Goal: Task Accomplishment & Management: Complete application form

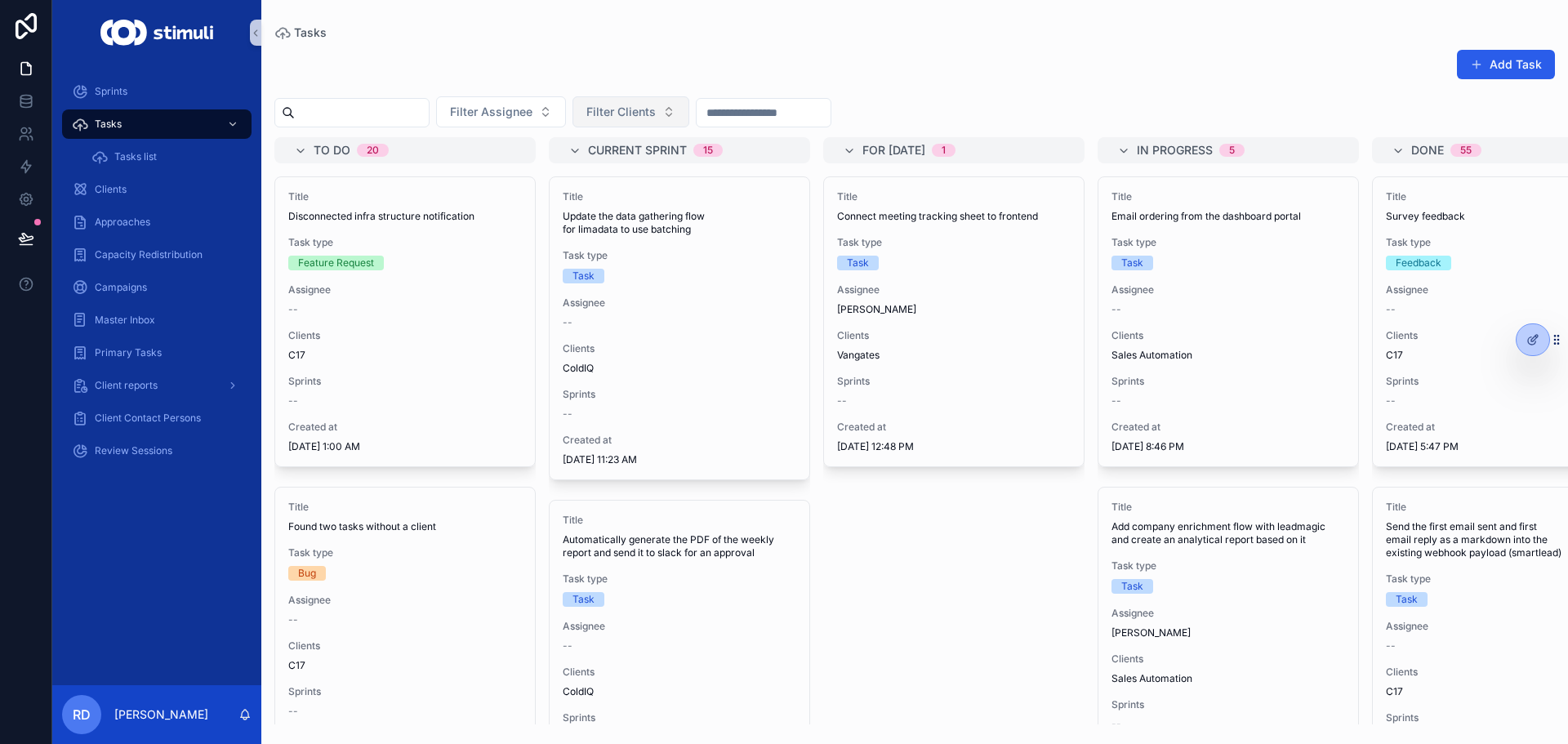
click at [656, 104] on span "Filter Clients" at bounding box center [621, 112] width 69 height 16
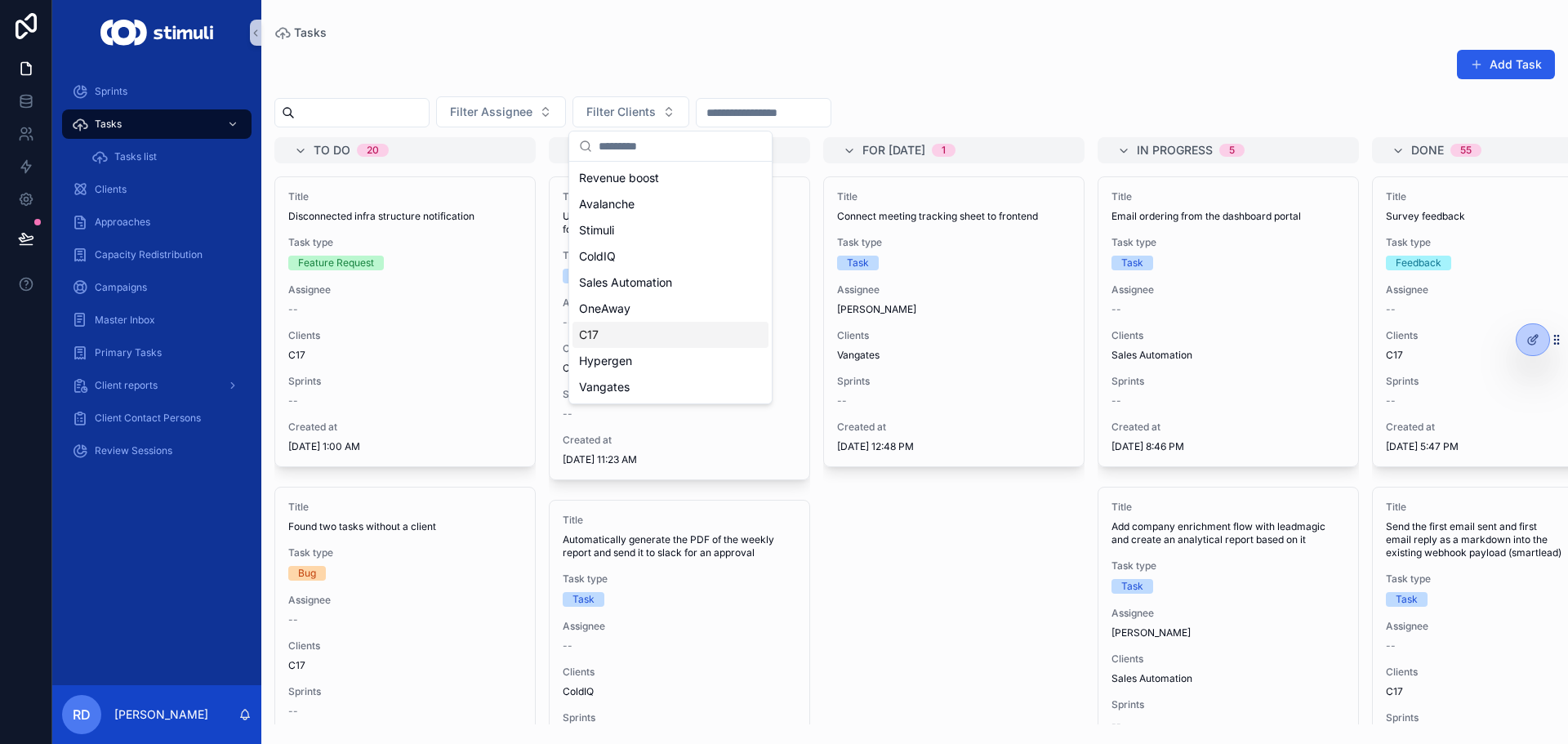
click at [625, 342] on div "C17" at bounding box center [670, 335] width 196 height 26
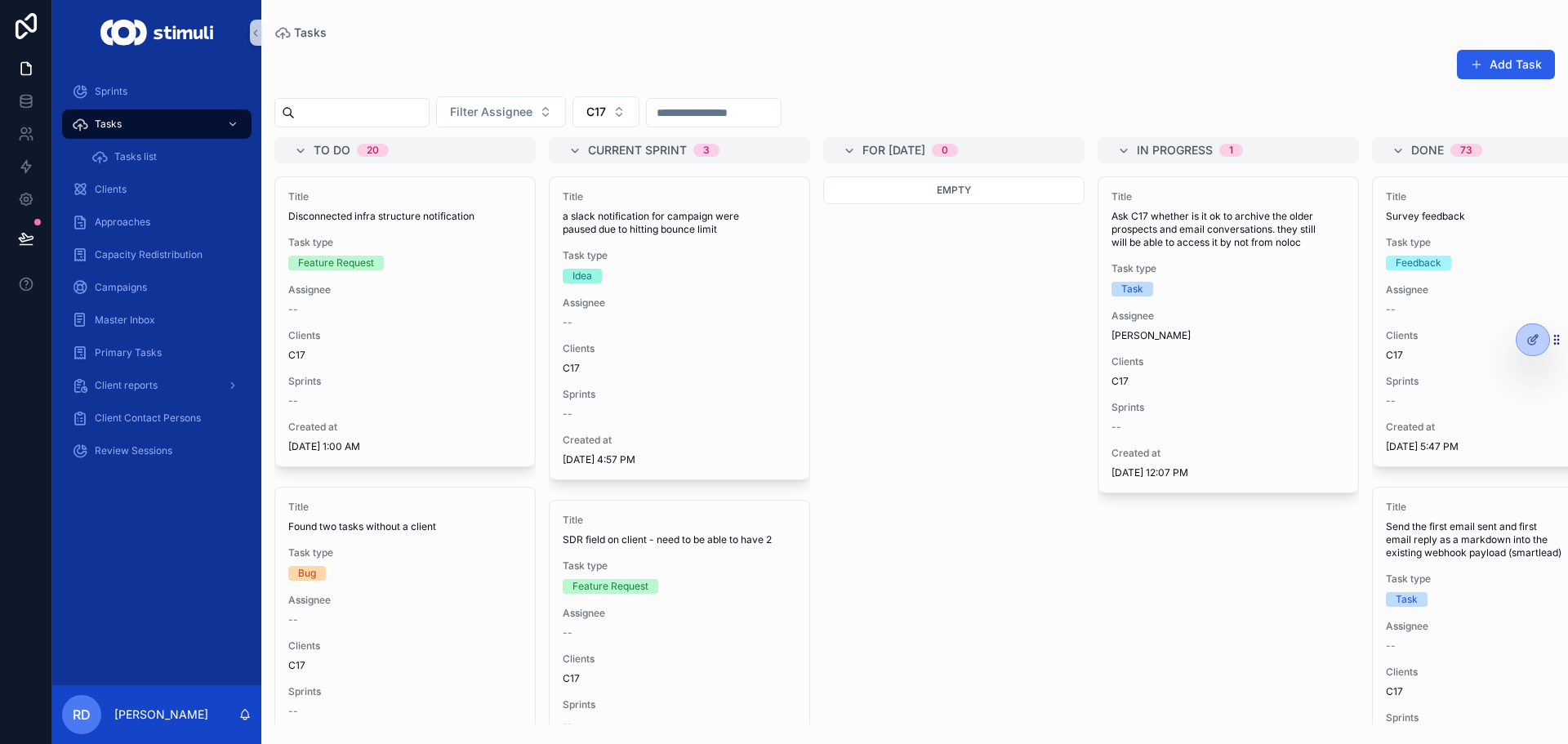
click at [547, 54] on div "Add Task" at bounding box center [914, 67] width 1280 height 37
click at [613, 115] on button "C17" at bounding box center [605, 112] width 67 height 31
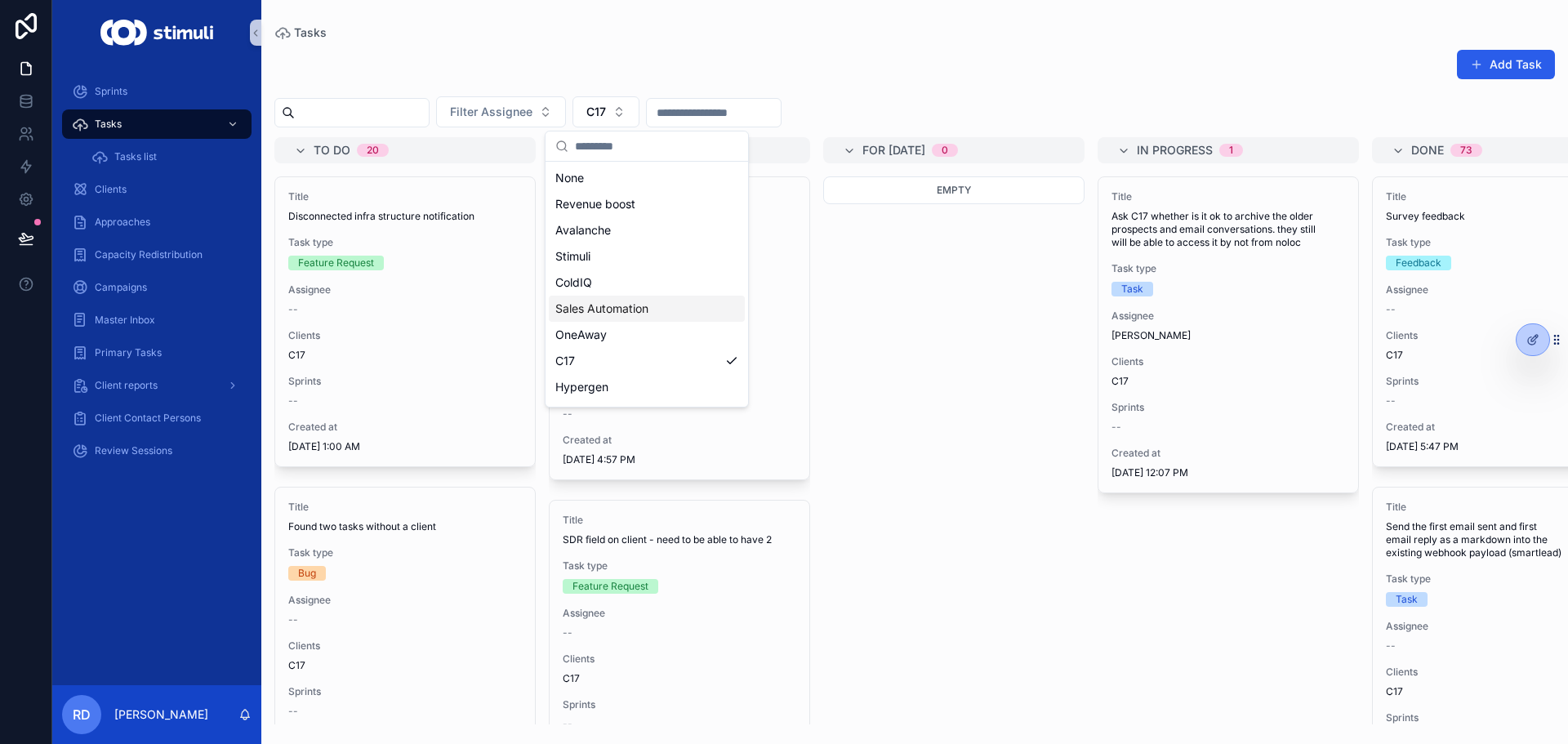
click at [616, 308] on span "Sales Automation" at bounding box center [601, 308] width 93 height 16
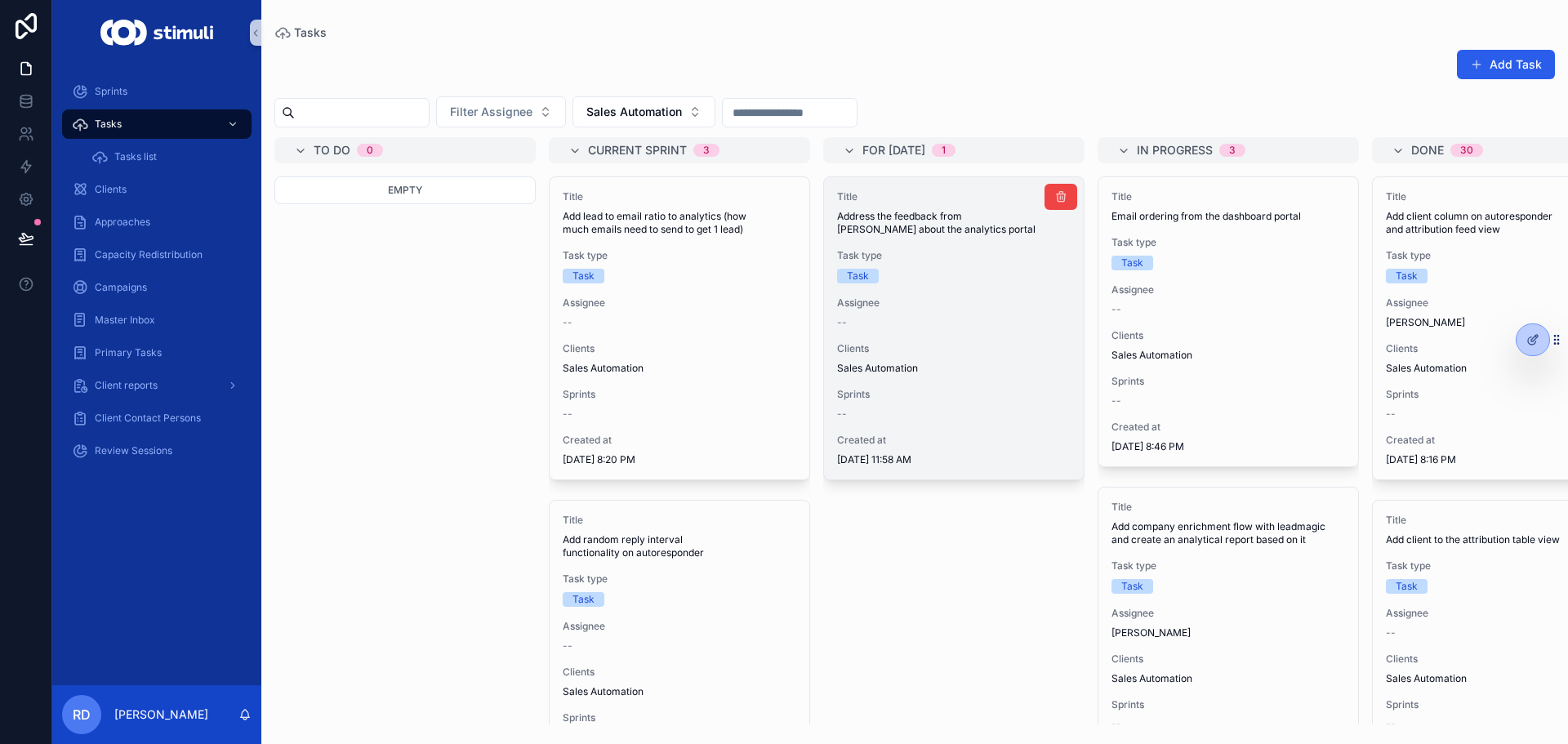
click at [1011, 255] on span "Task type" at bounding box center [953, 255] width 233 height 13
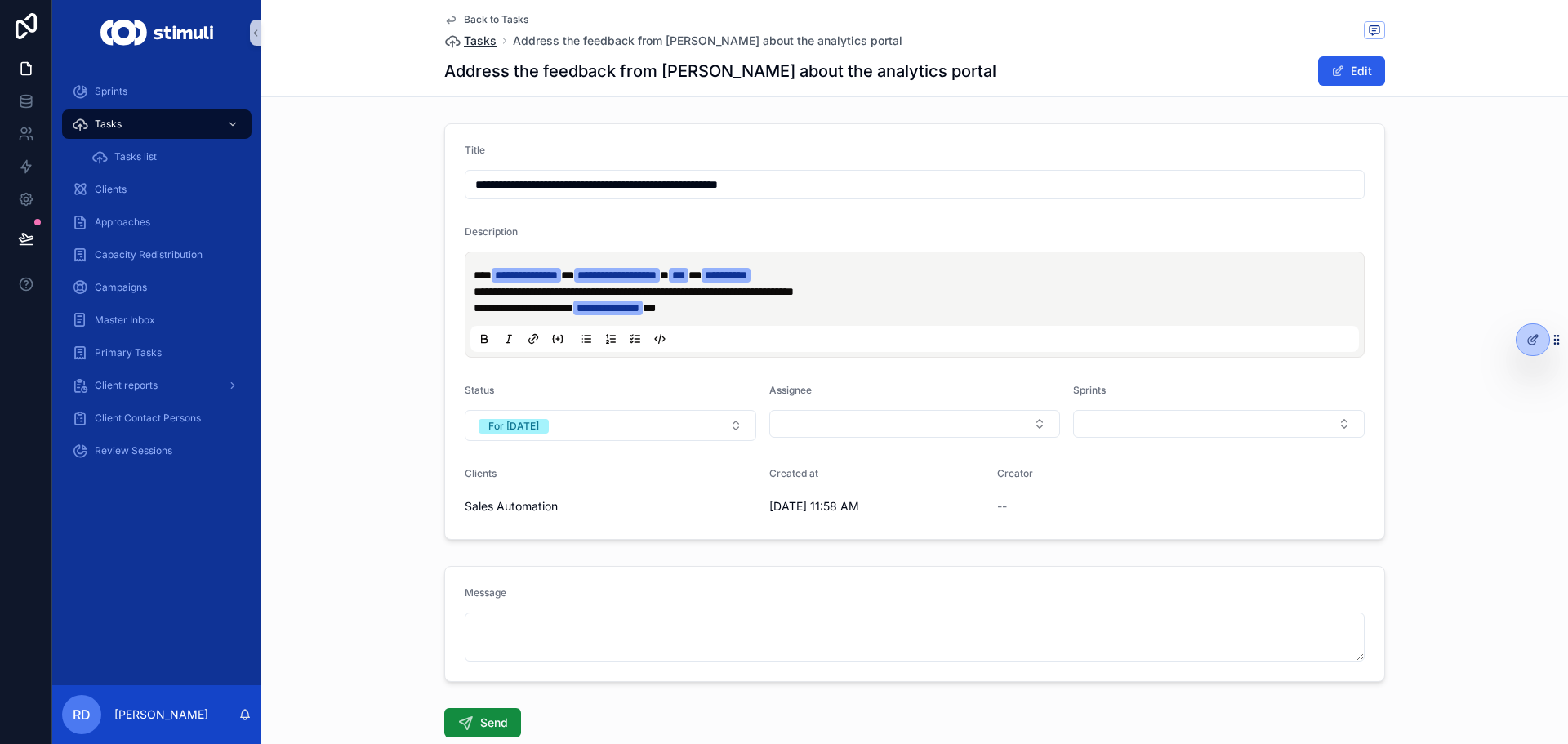
click at [480, 36] on span "Tasks" at bounding box center [480, 41] width 33 height 16
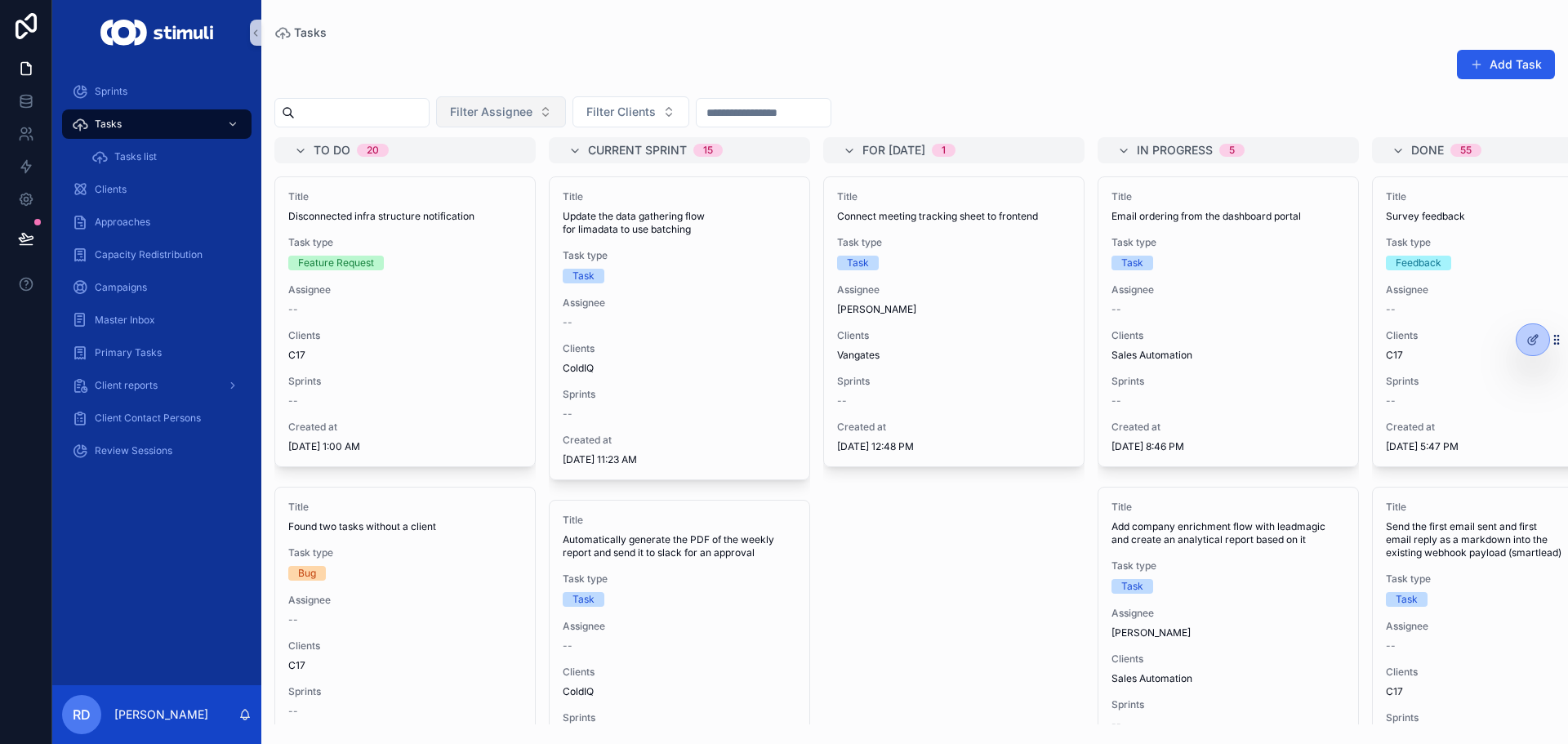
click at [565, 103] on button "Filter Assignee" at bounding box center [501, 112] width 130 height 31
click at [656, 111] on span "Filter Clients" at bounding box center [621, 112] width 69 height 16
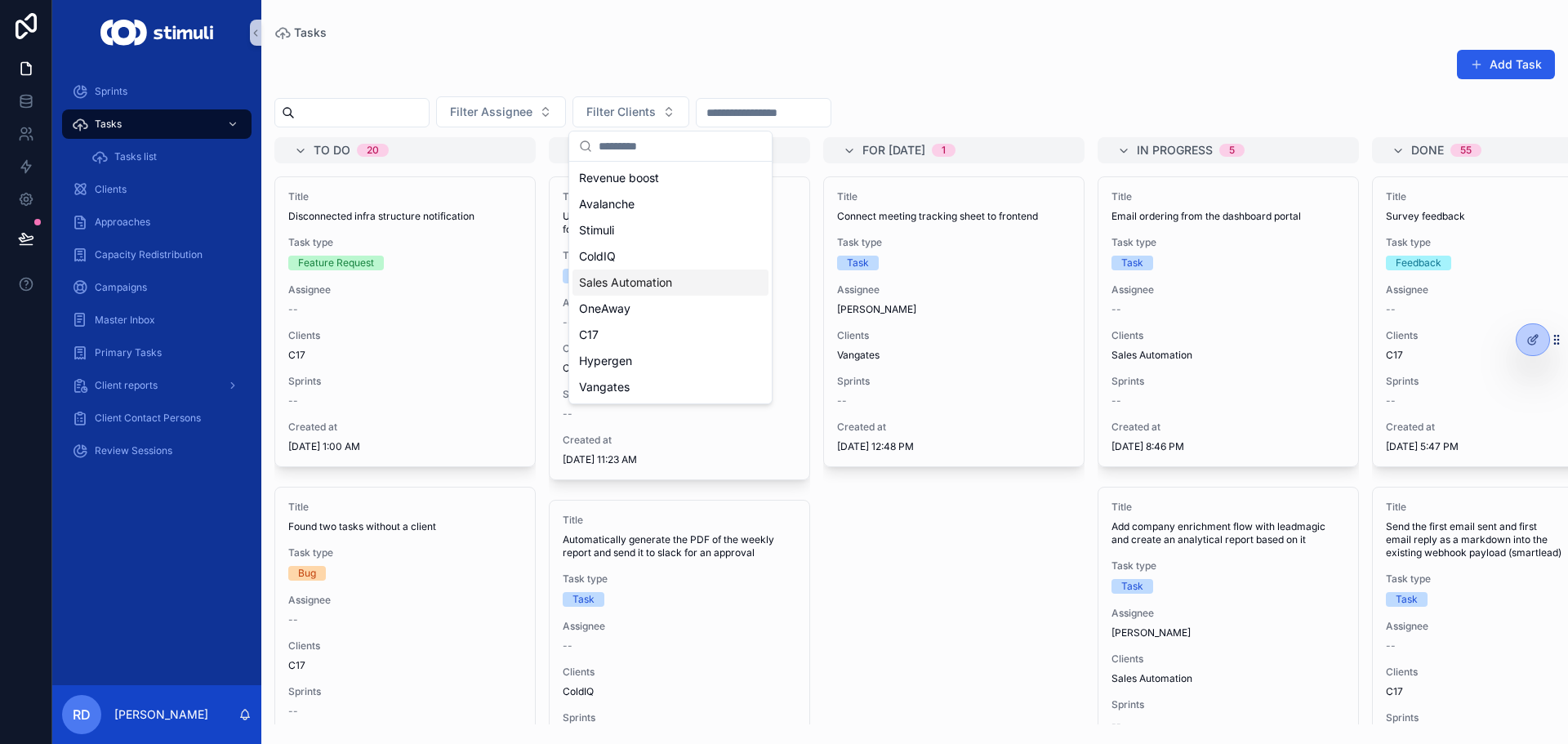
click at [664, 276] on span "Sales Automation" at bounding box center [625, 282] width 93 height 16
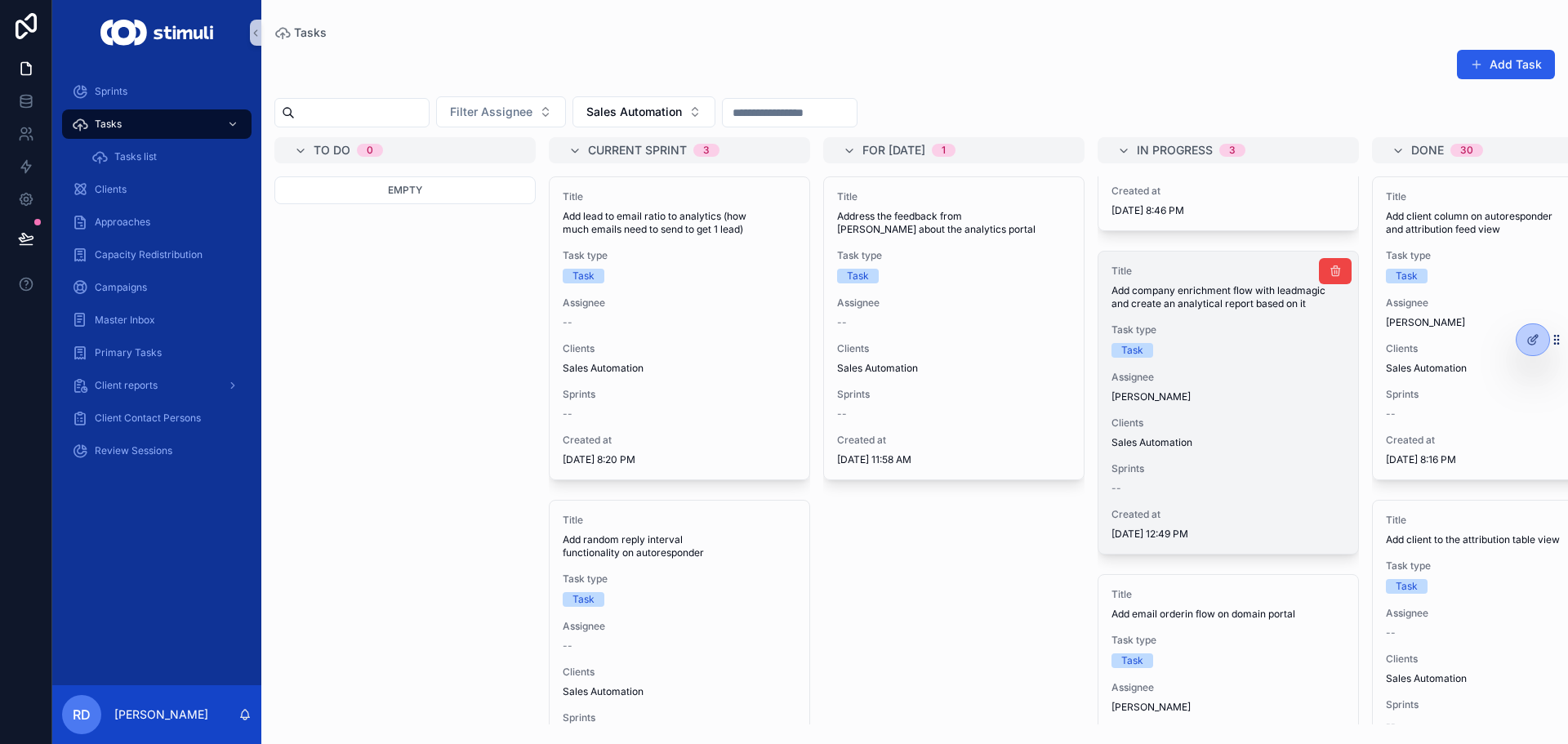
scroll to position [401, 0]
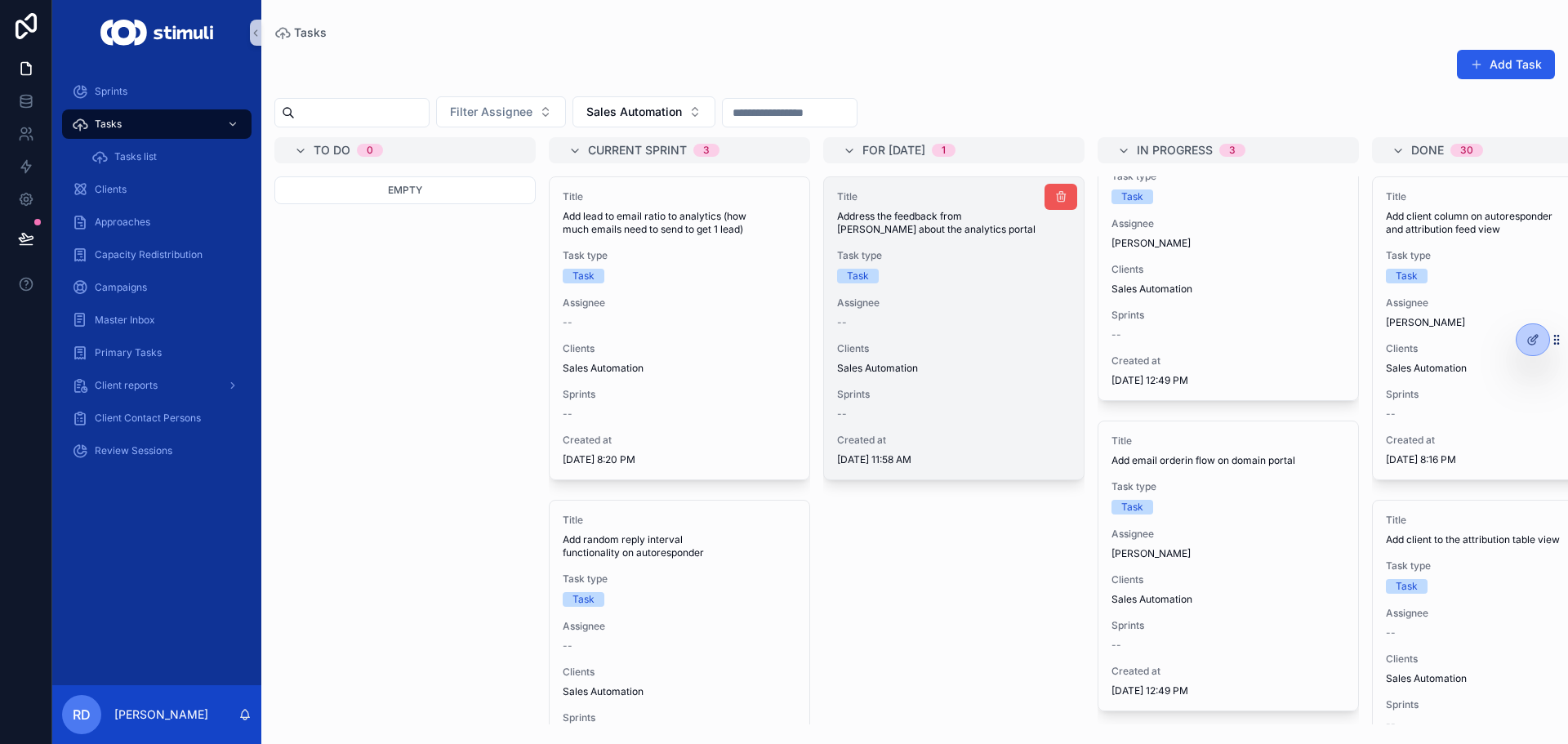
click at [1071, 194] on button "scrollable content" at bounding box center [1061, 197] width 33 height 26
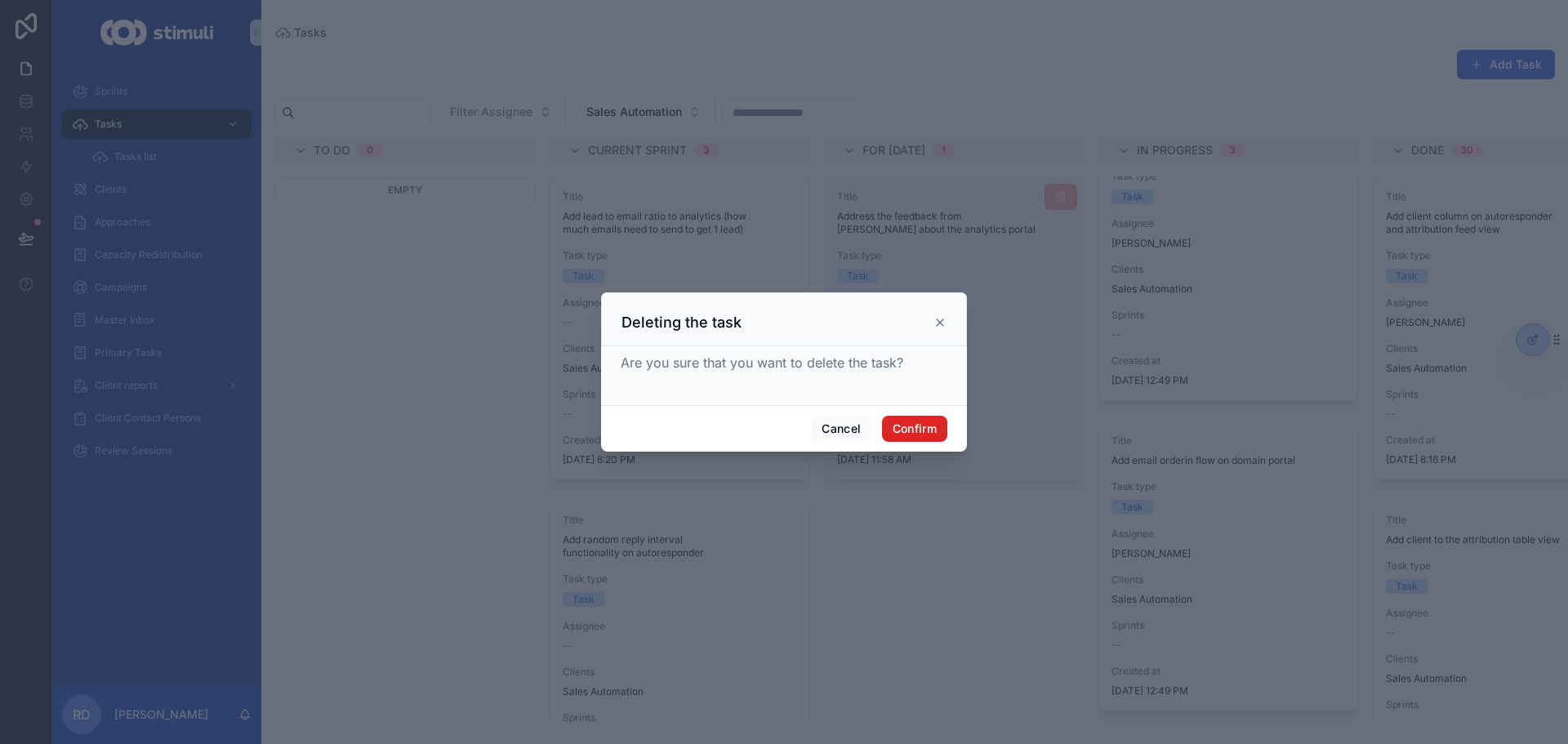
click at [891, 428] on button "Confirm" at bounding box center [914, 428] width 65 height 26
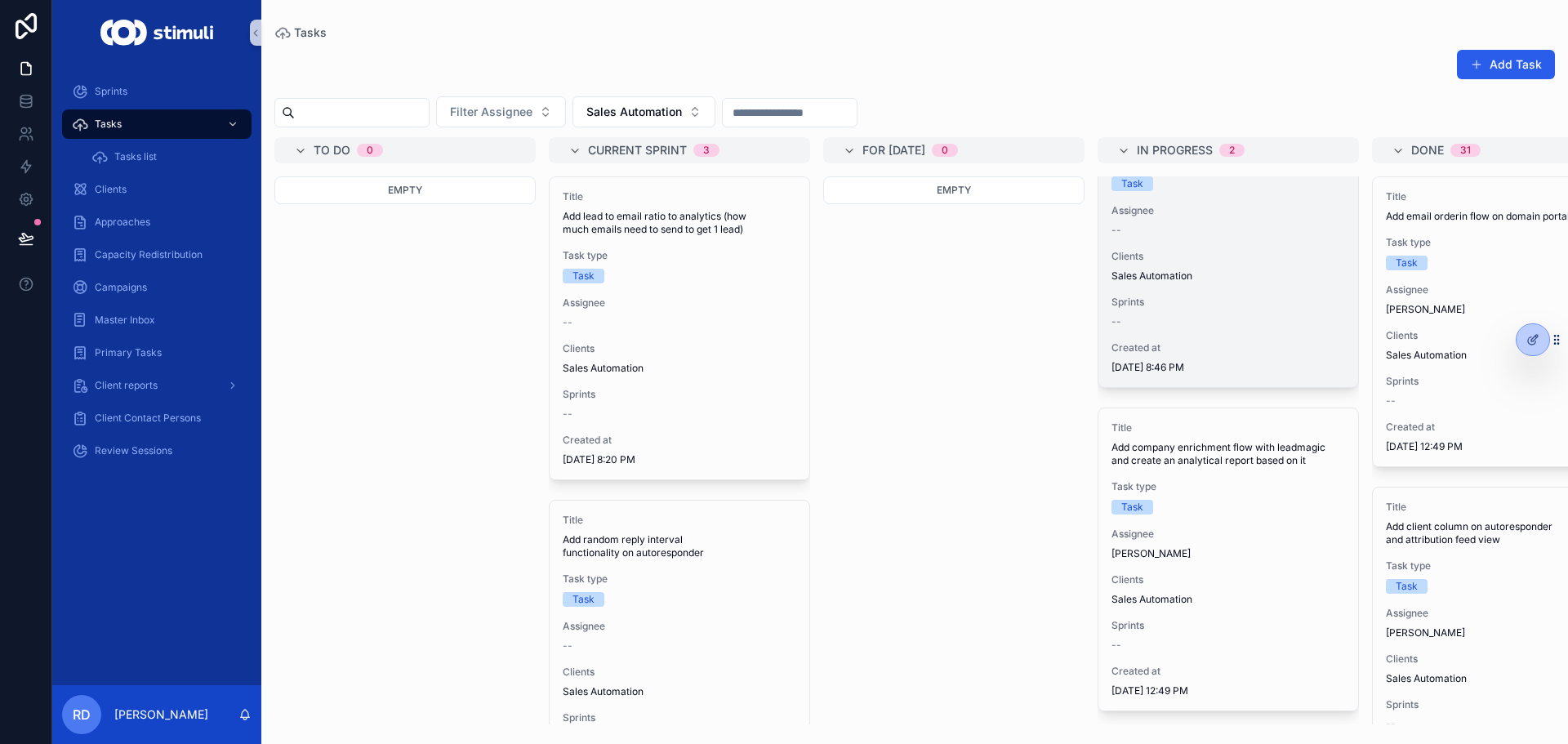
scroll to position [0, 0]
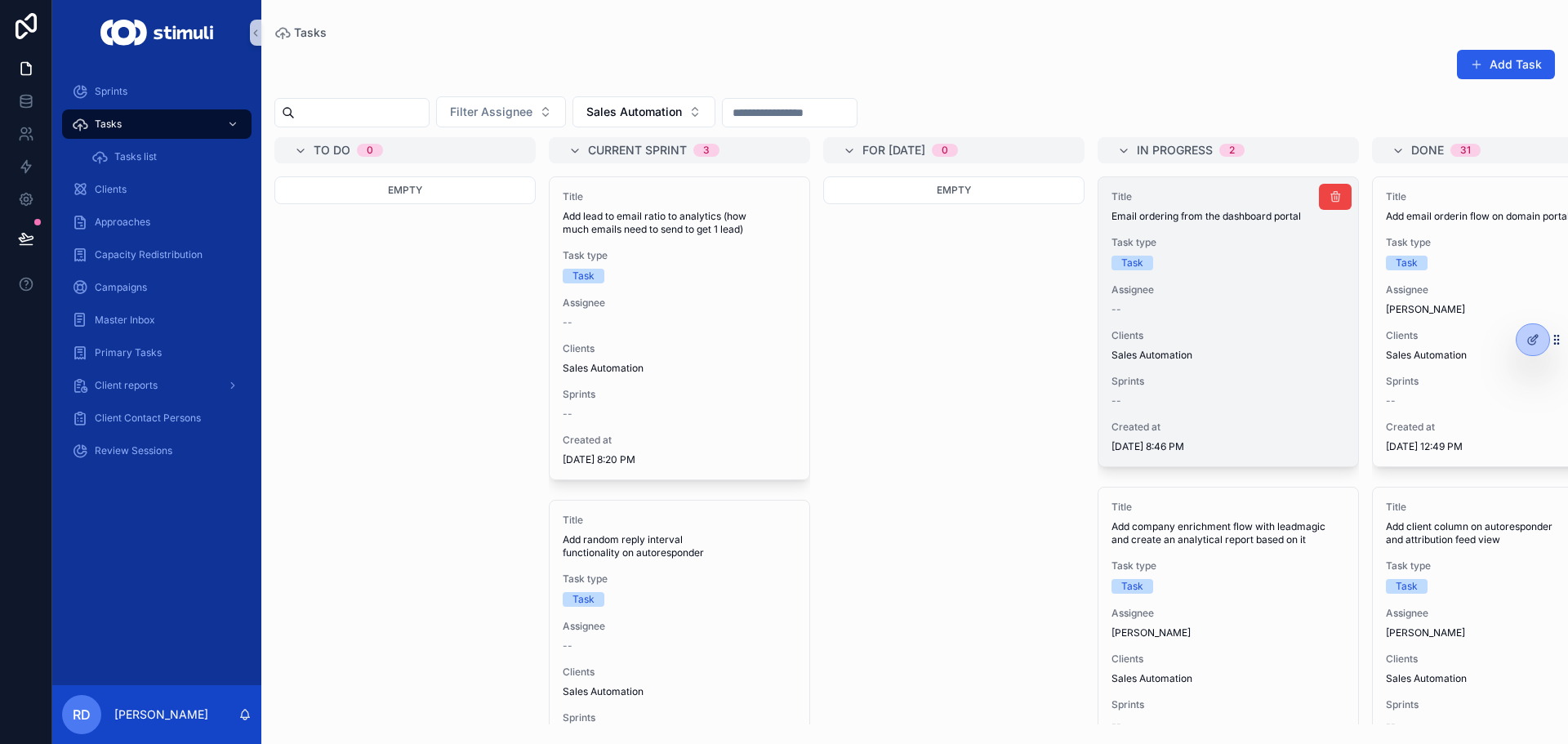
click at [1173, 236] on span "Task type" at bounding box center [1227, 242] width 233 height 13
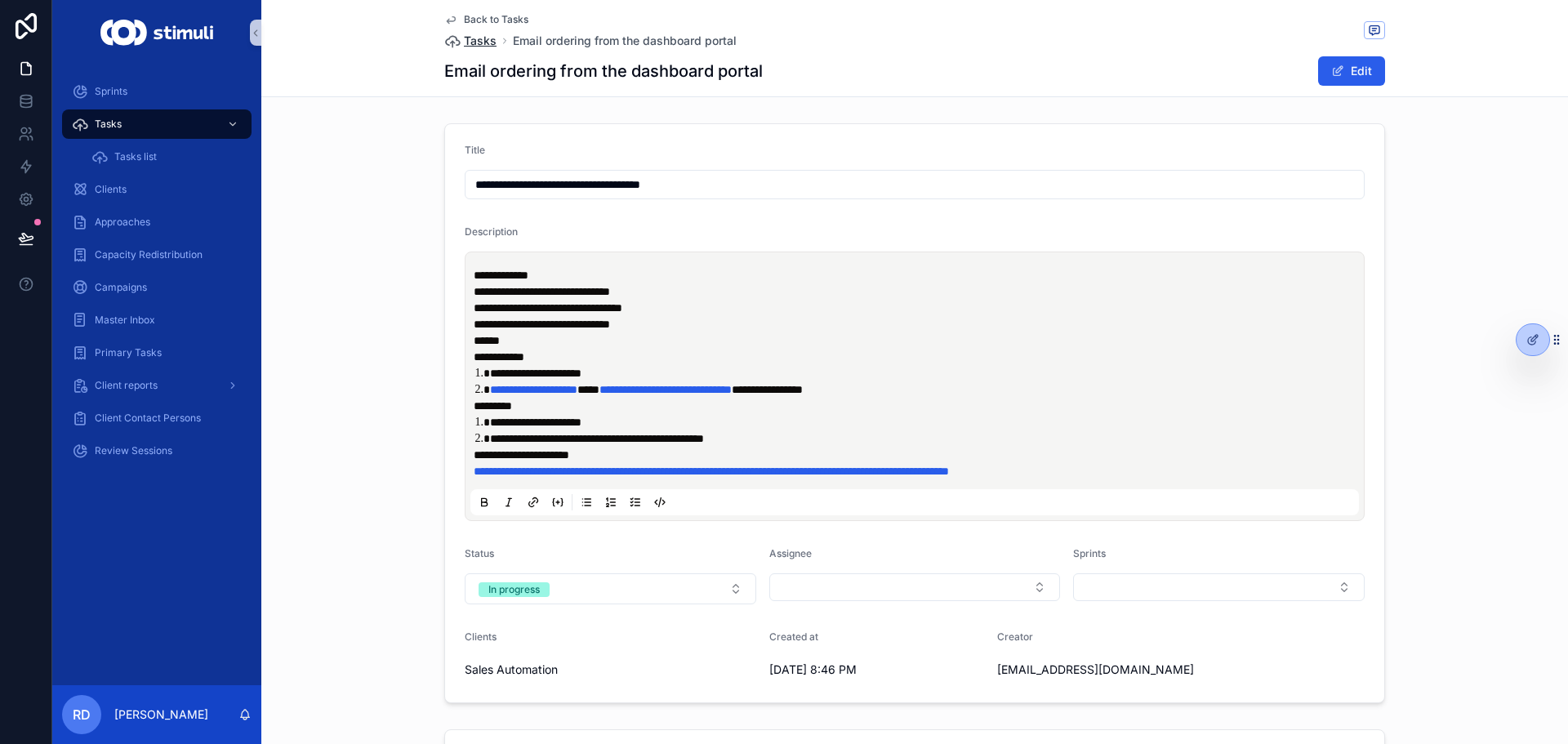
click at [481, 36] on span "Tasks" at bounding box center [480, 41] width 33 height 16
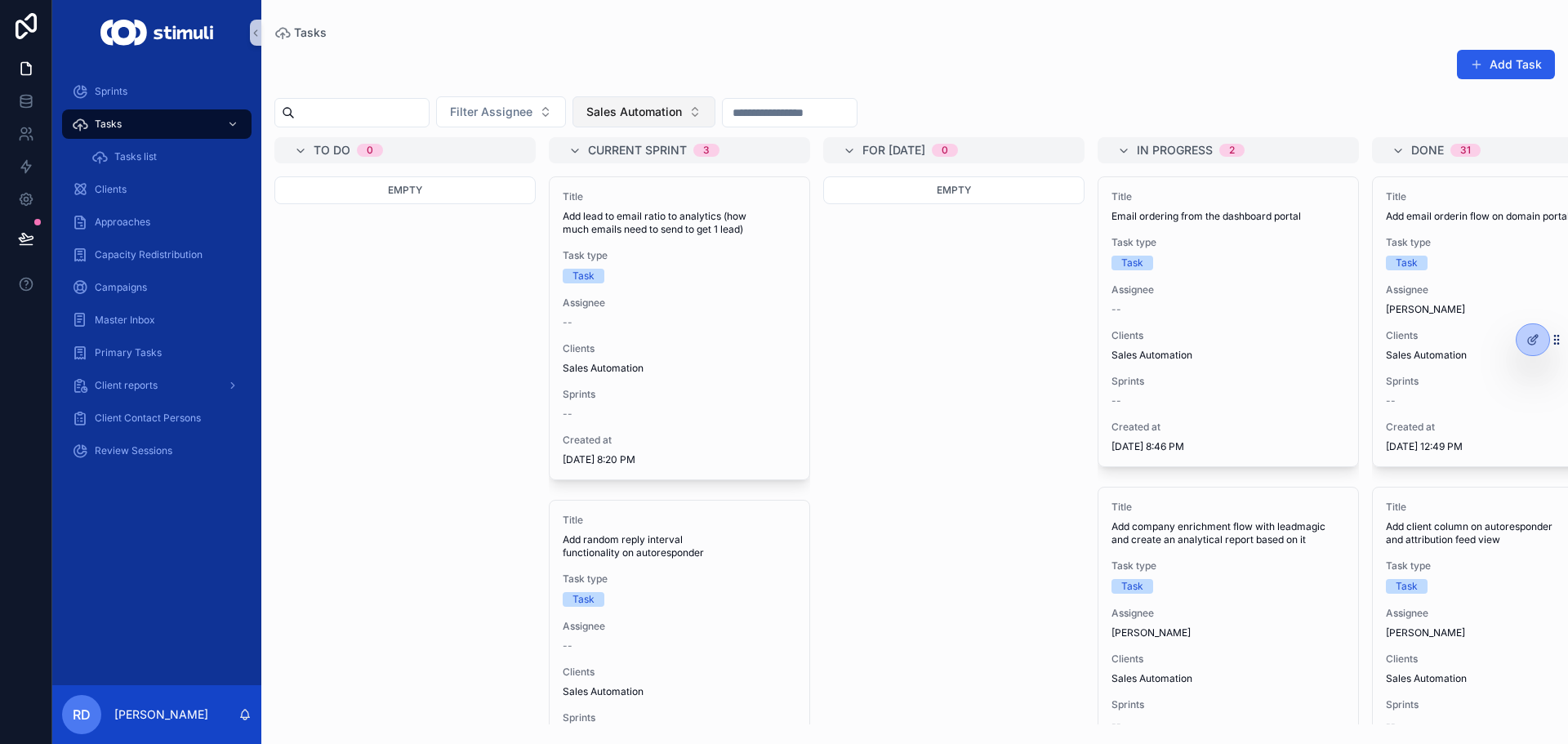
click at [676, 112] on span "Sales Automation" at bounding box center [634, 112] width 95 height 16
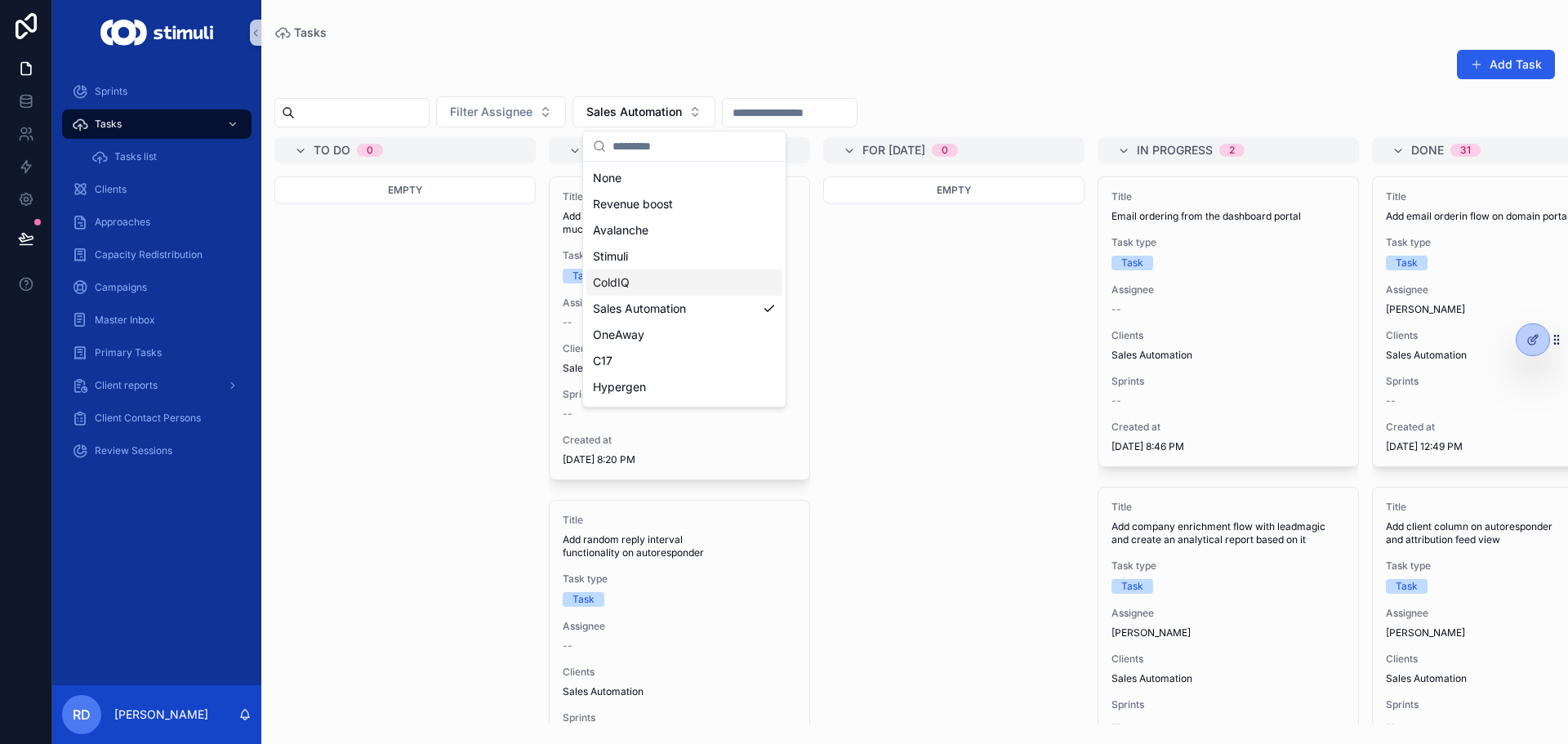
click at [683, 277] on div "ColdIQ" at bounding box center [684, 283] width 196 height 26
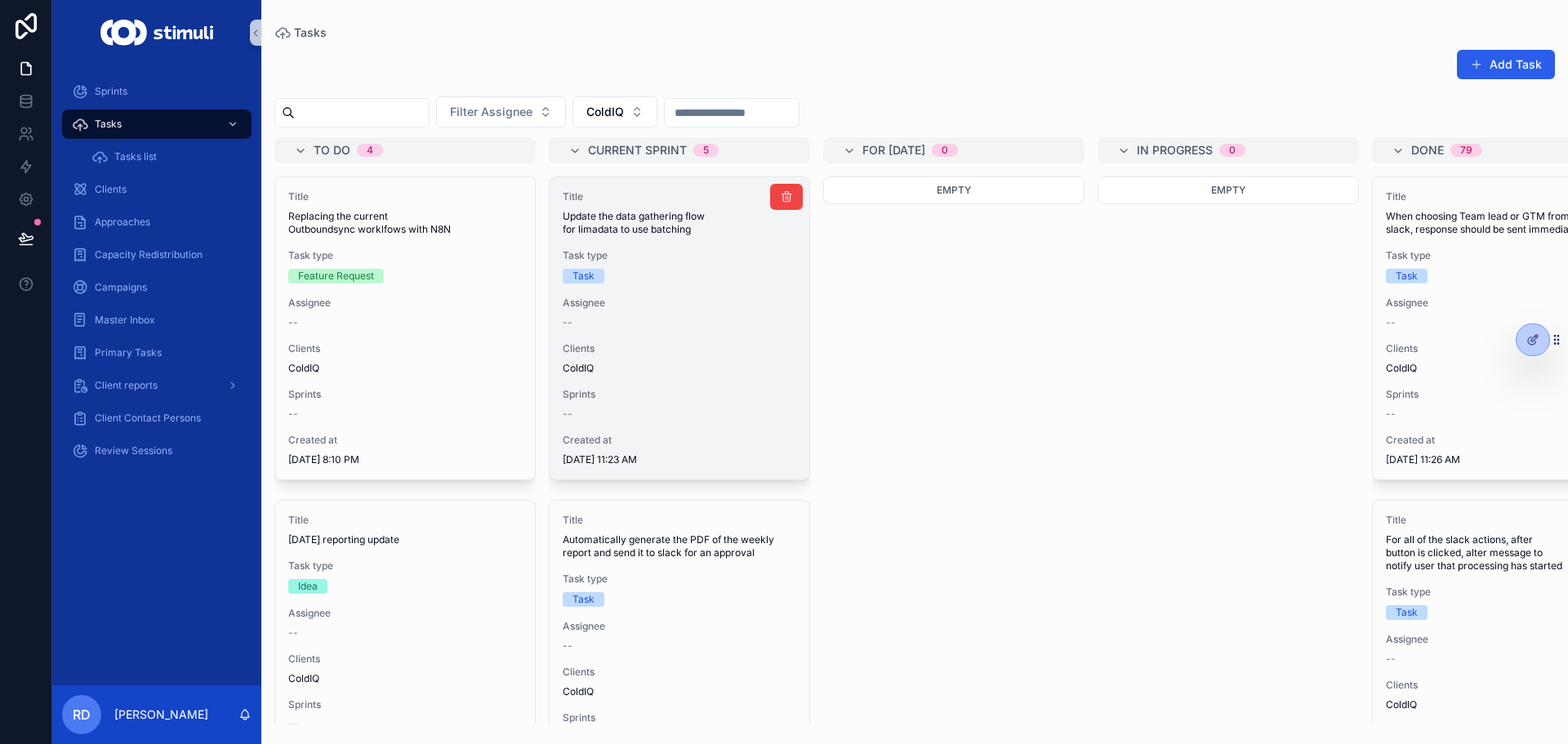
click at [713, 287] on div "Title Update the data gathering flow for limadata to use batching Task type Tas…" at bounding box center [679, 328] width 259 height 302
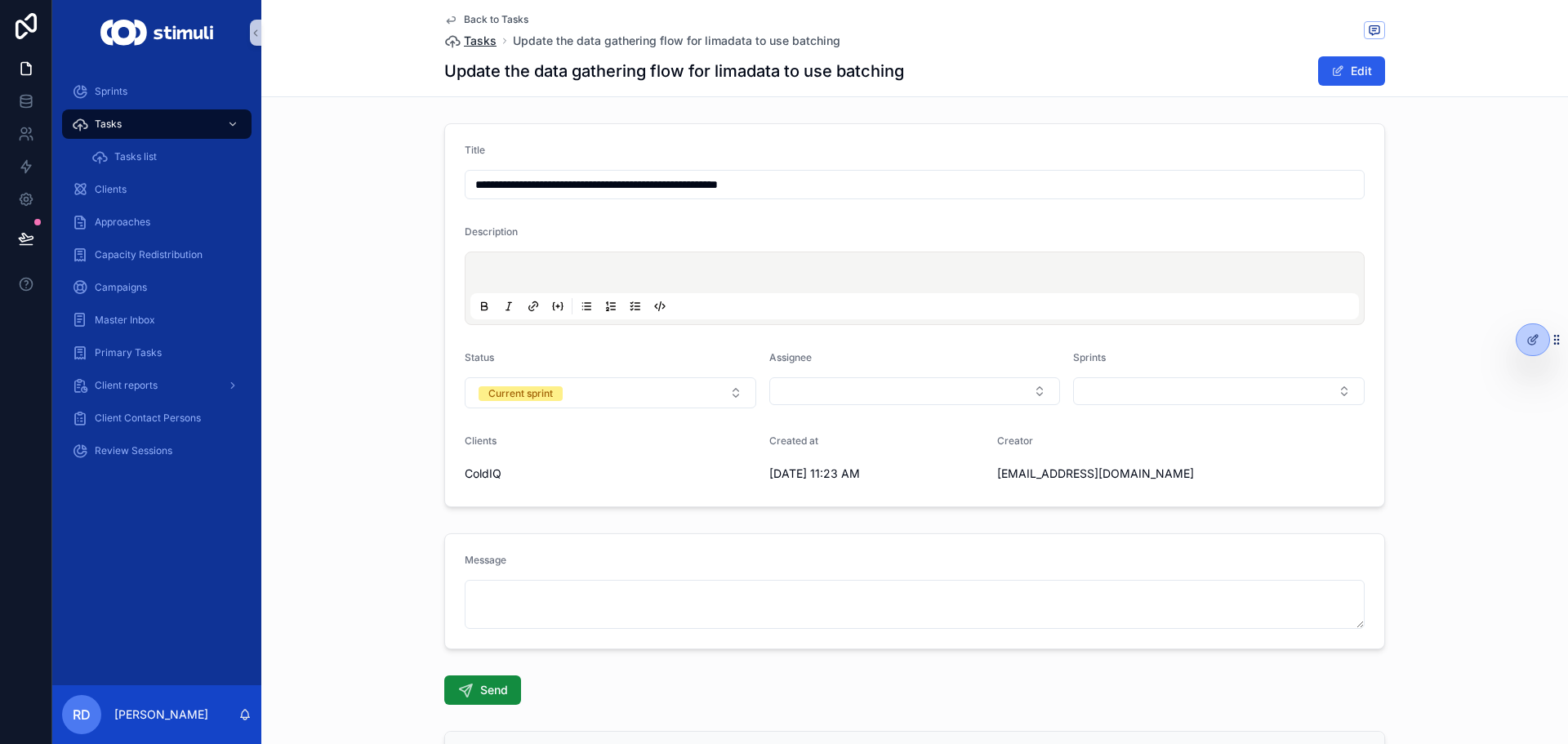
click at [467, 44] on span "Tasks" at bounding box center [480, 41] width 33 height 16
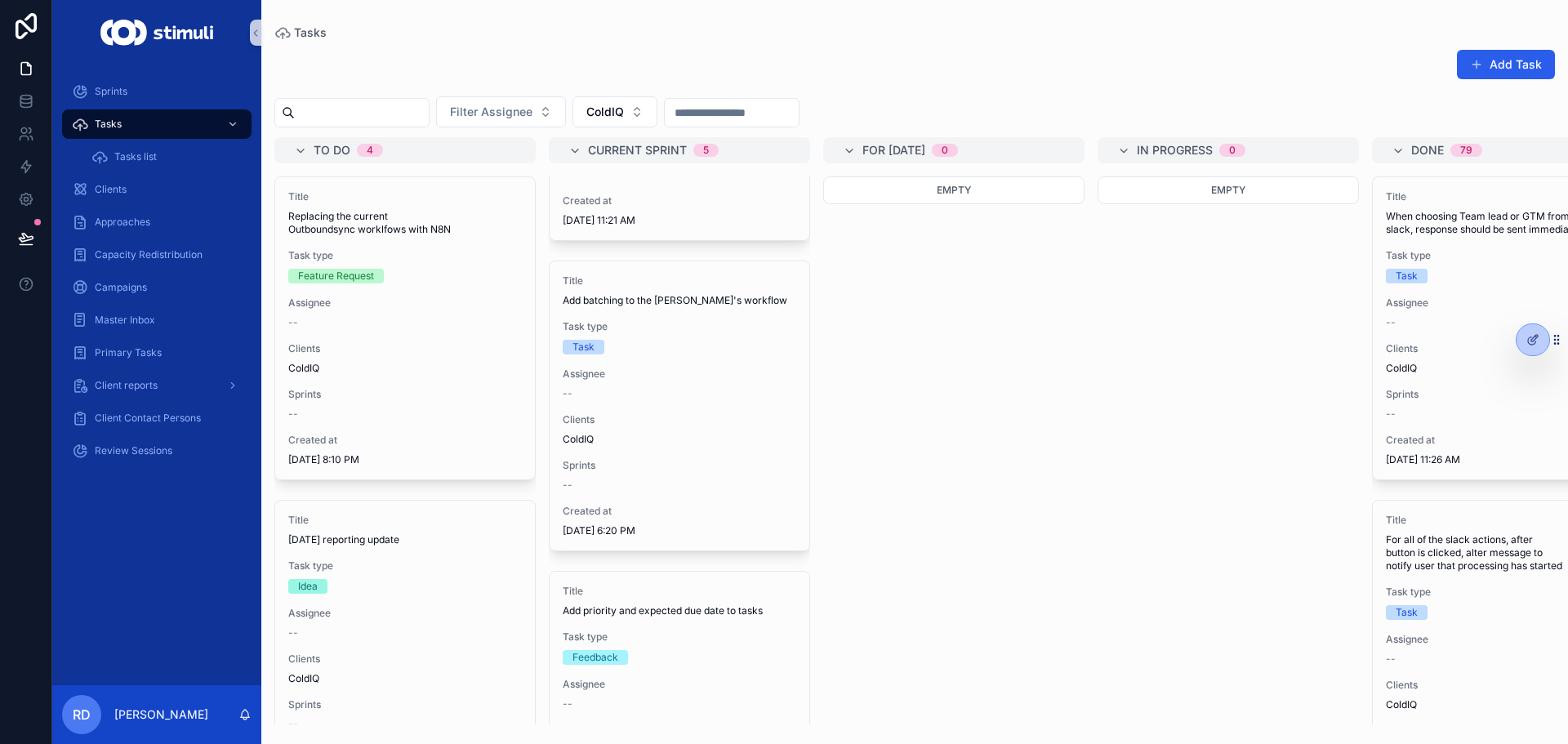
scroll to position [708, 0]
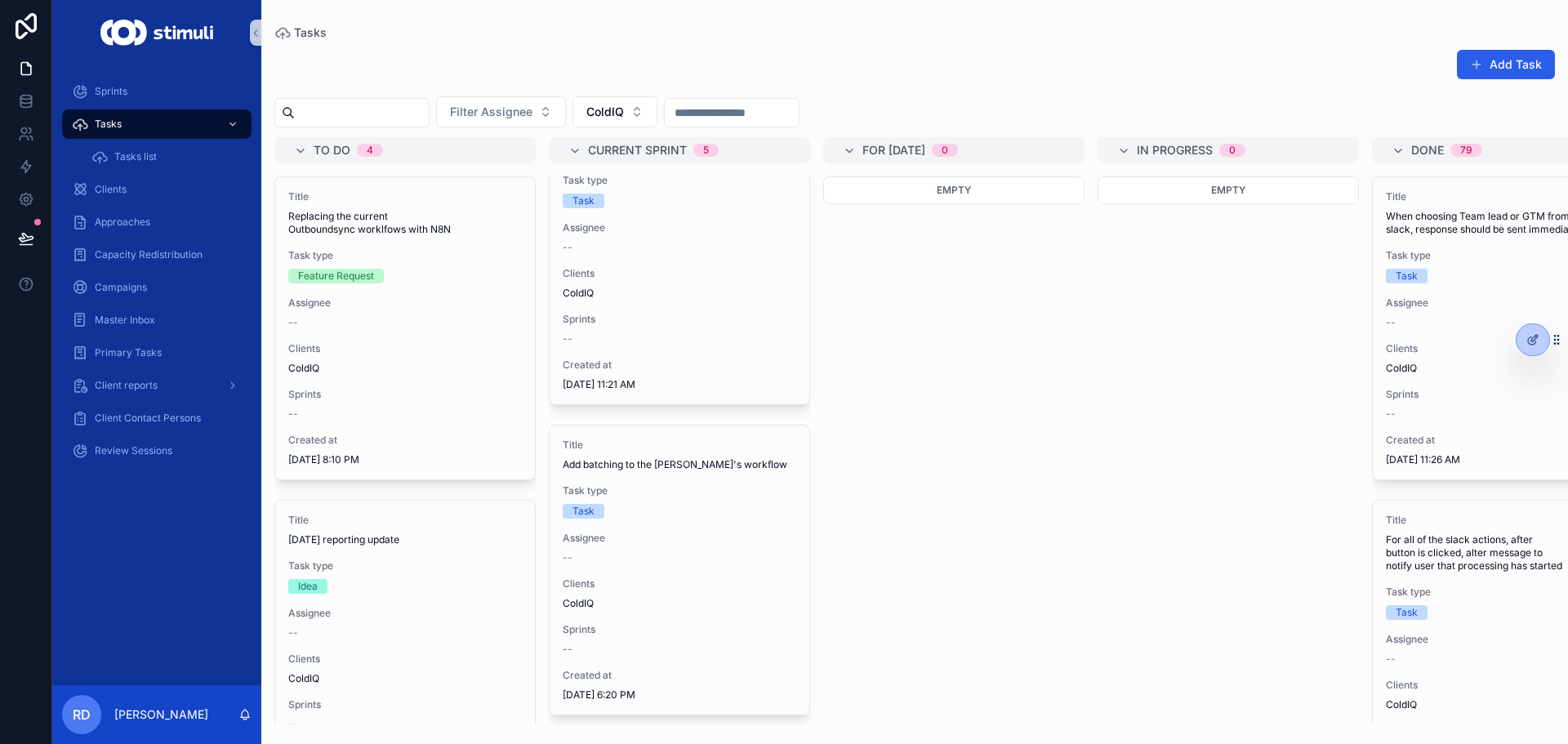
click at [736, 31] on div "Tasks" at bounding box center [914, 32] width 1280 height 13
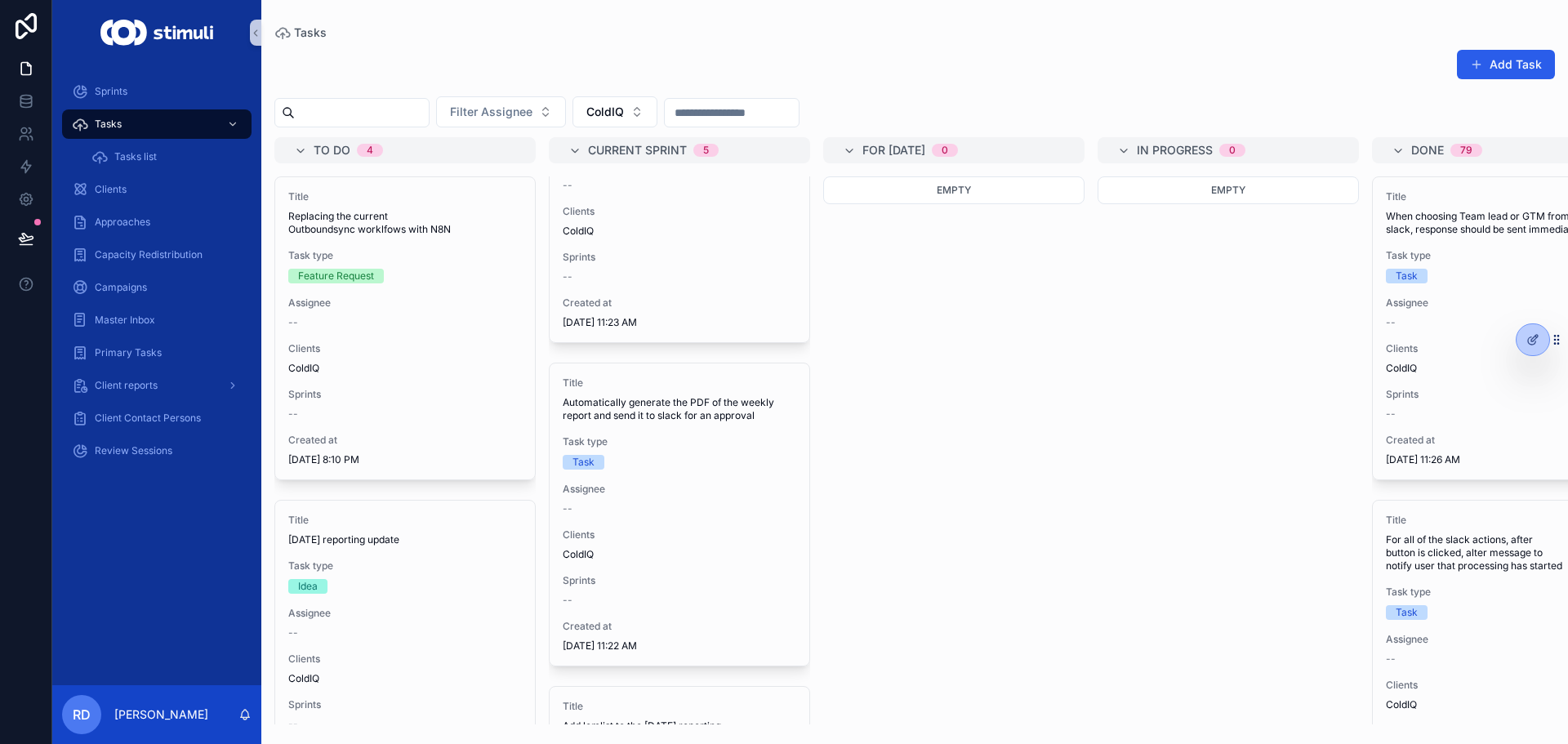
scroll to position [0, 0]
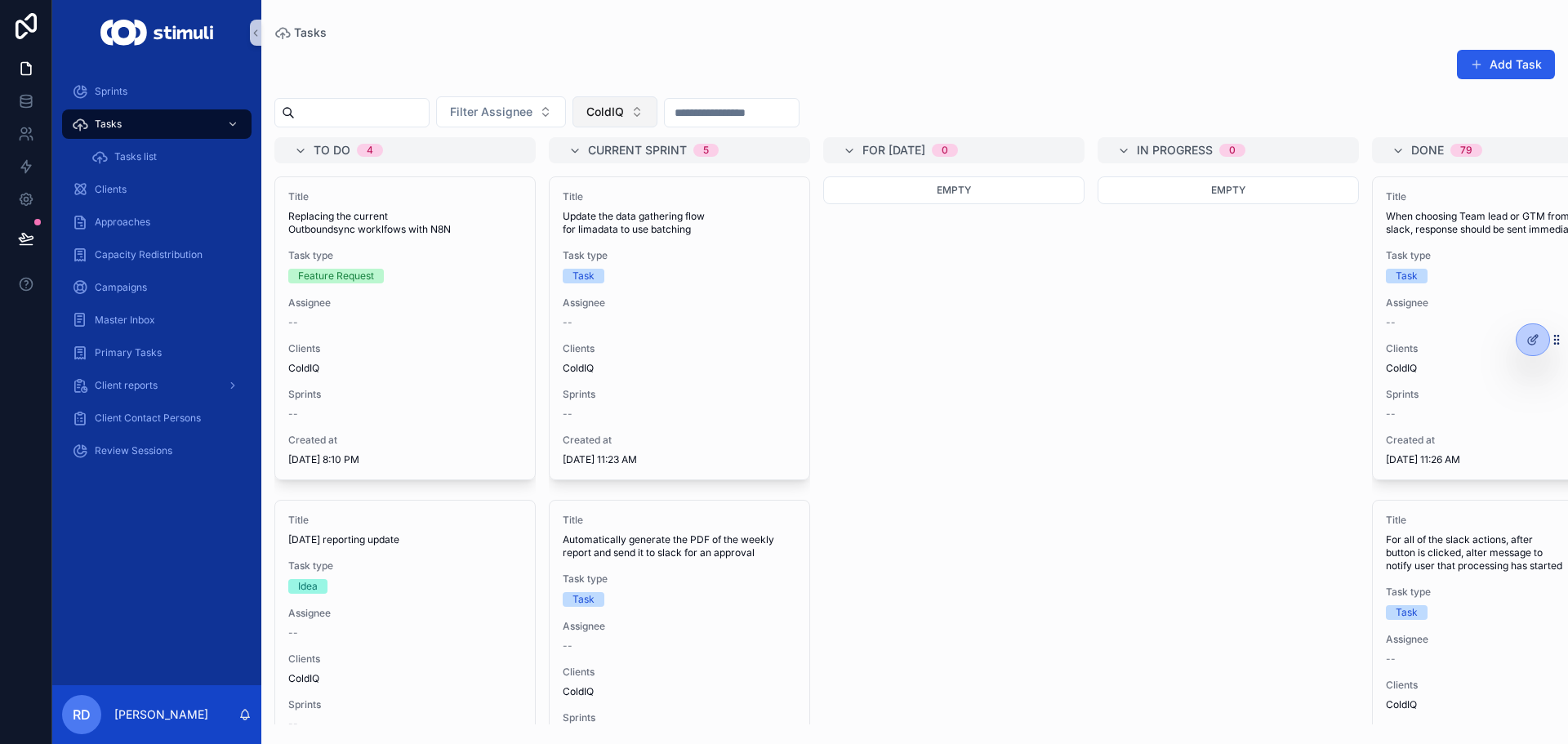
click at [654, 120] on button "ColdIQ" at bounding box center [615, 112] width 85 height 31
click at [648, 45] on div "Add Task Filter Assignee ColdIQ To do 4 Title Replacing the current Outboundsyn…" at bounding box center [914, 382] width 1306 height 685
click at [583, 77] on div "Add Task" at bounding box center [914, 67] width 1280 height 37
click at [657, 101] on button "ColdIQ" at bounding box center [615, 112] width 85 height 31
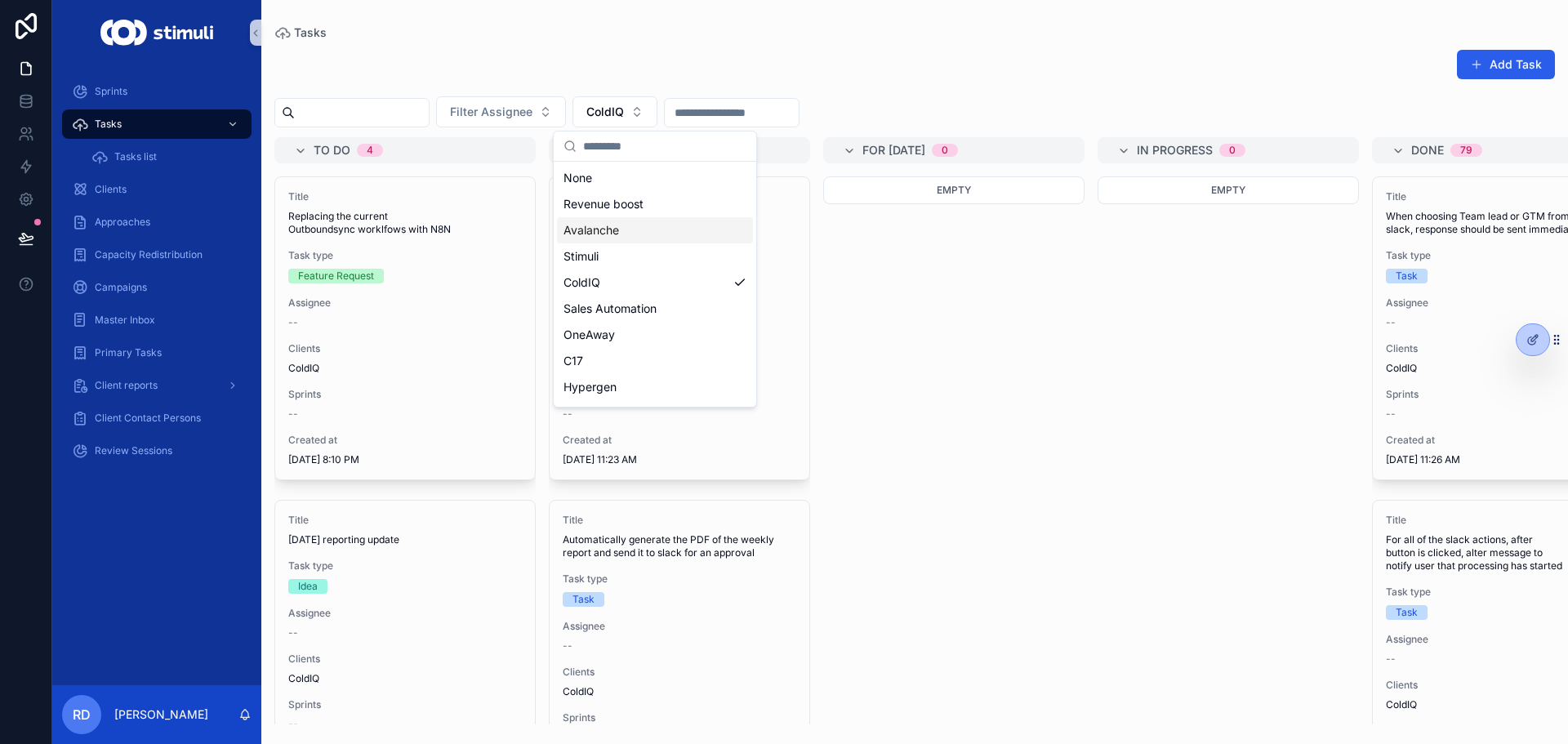
click at [621, 234] on div "Avalanche" at bounding box center [655, 230] width 196 height 26
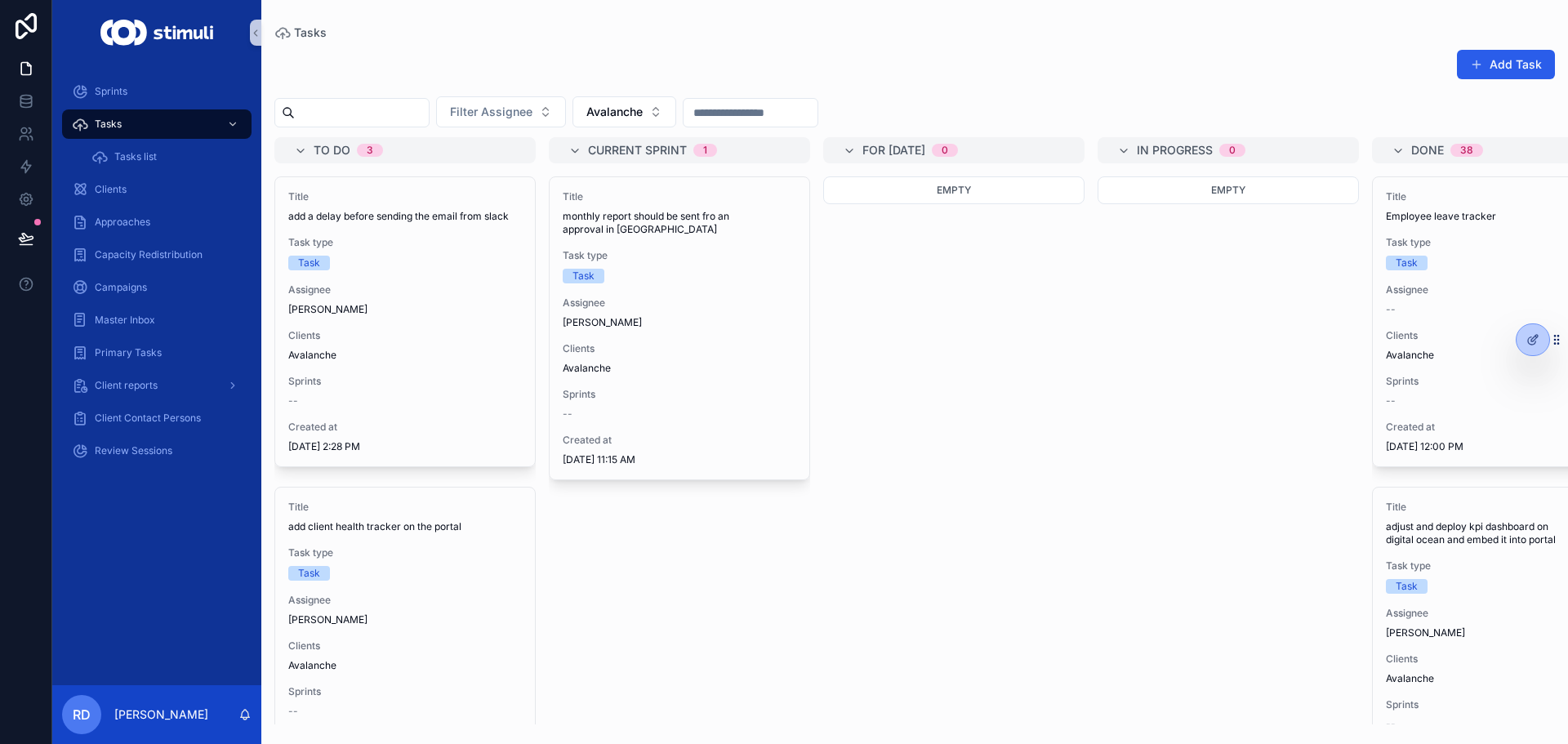
click at [655, 40] on div "Add Task Filter Assignee Avalanche To do 3 Title add a delay before sending the…" at bounding box center [914, 382] width 1306 height 685
click at [647, 52] on div "Add Task" at bounding box center [914, 67] width 1280 height 37
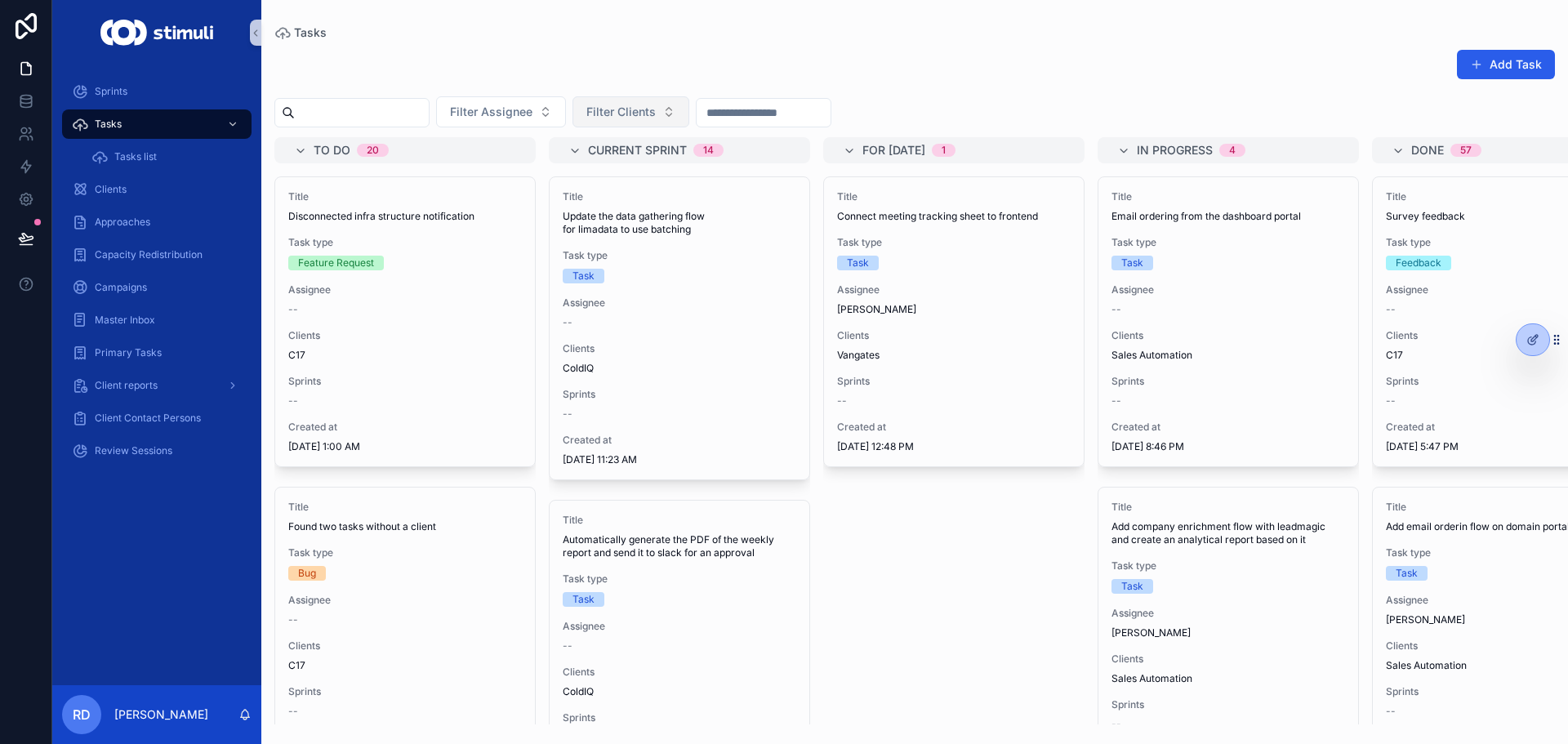
click at [635, 105] on span "Filter Clients" at bounding box center [621, 112] width 69 height 16
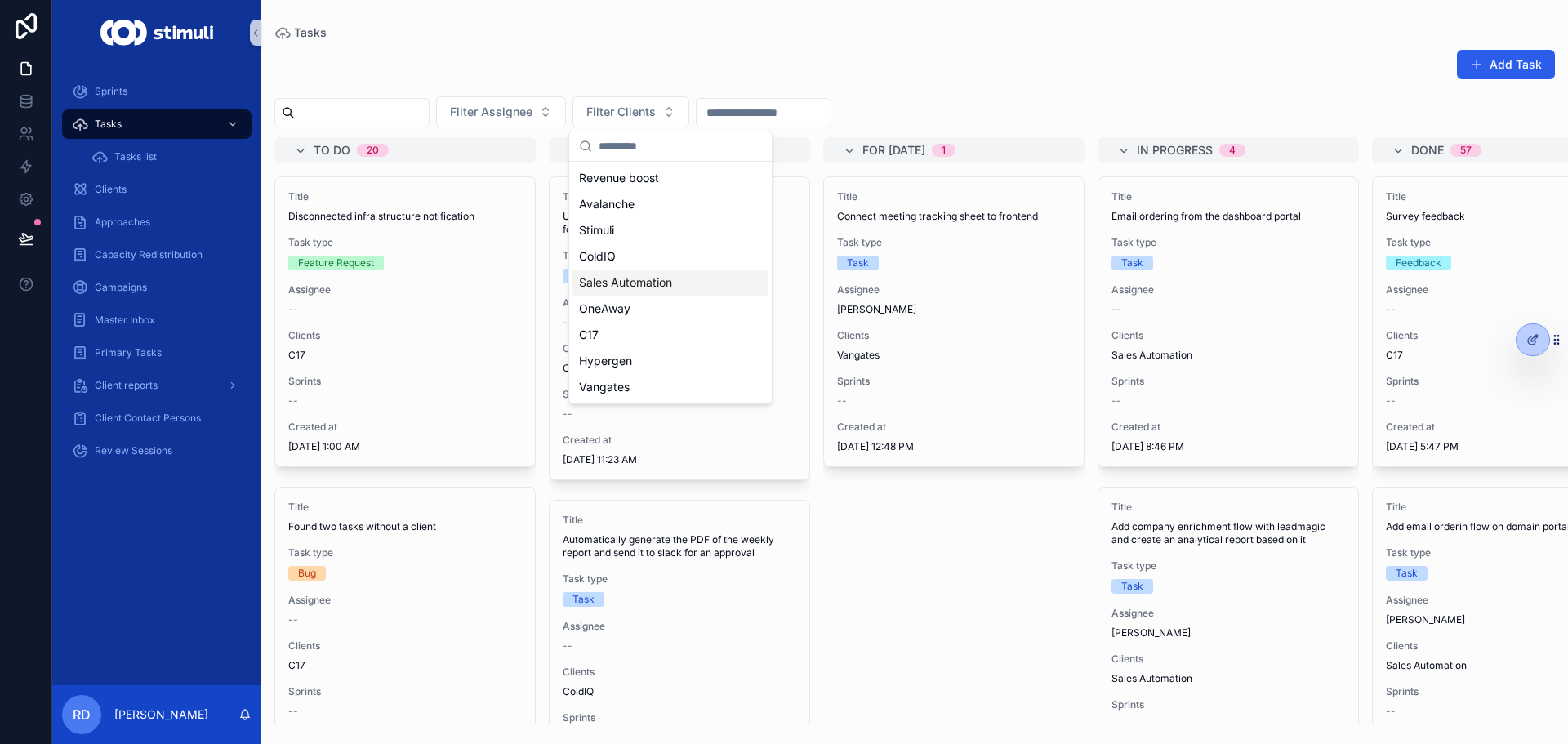
click at [660, 290] on span "Sales Automation" at bounding box center [625, 282] width 93 height 16
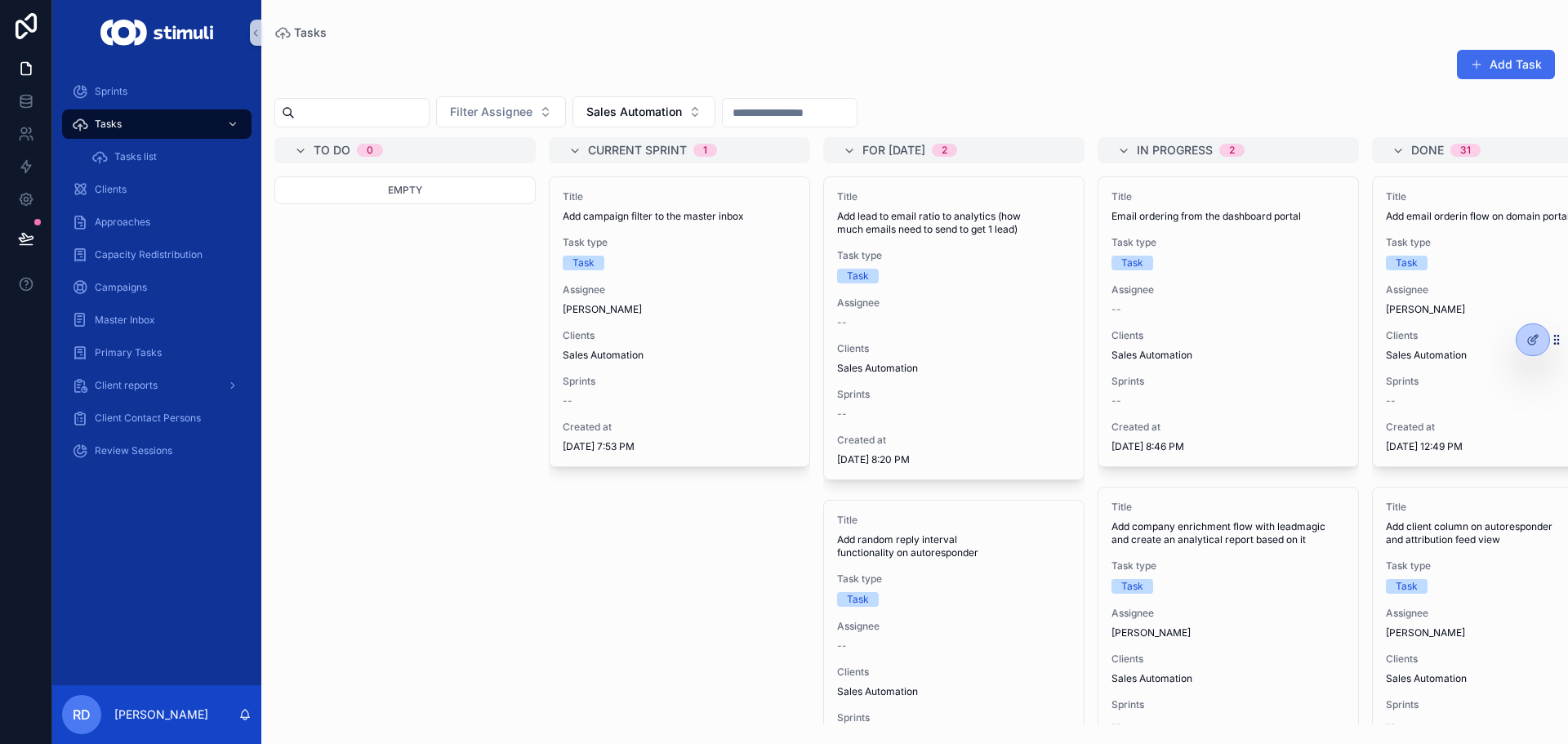
click at [1525, 54] on button "Add Task" at bounding box center [1506, 64] width 98 height 29
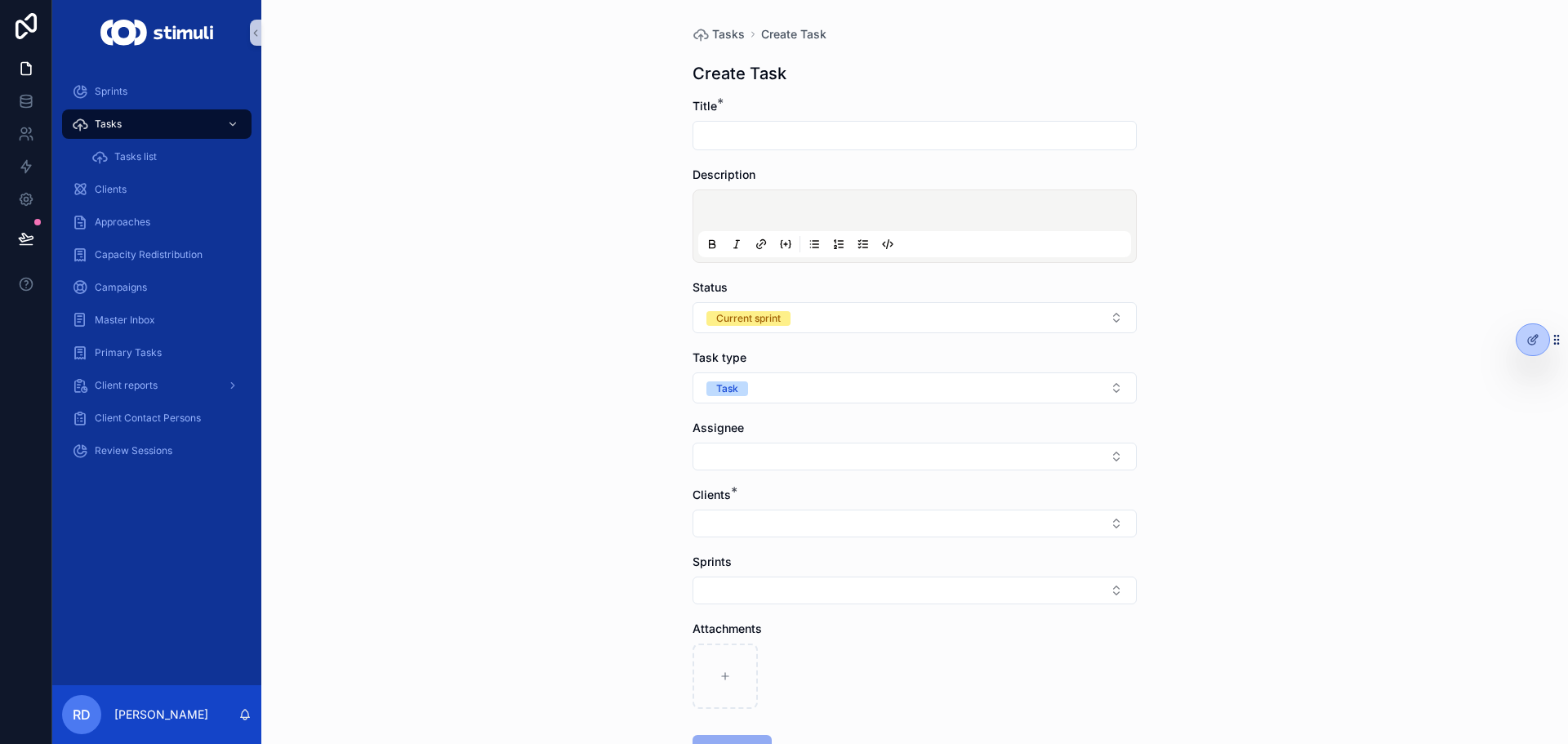
click at [771, 138] on input "scrollable content" at bounding box center [914, 135] width 442 height 23
click at [575, 138] on div "Tasks Create Task Create Task Title * Description Status Current sprint Task ty…" at bounding box center [914, 372] width 1306 height 744
click at [735, 132] on input "scrollable content" at bounding box center [914, 135] width 442 height 23
click at [757, 136] on input "scrollable content" at bounding box center [914, 135] width 442 height 23
drag, startPoint x: 1375, startPoint y: 277, endPoint x: 1142, endPoint y: 261, distance: 233.5
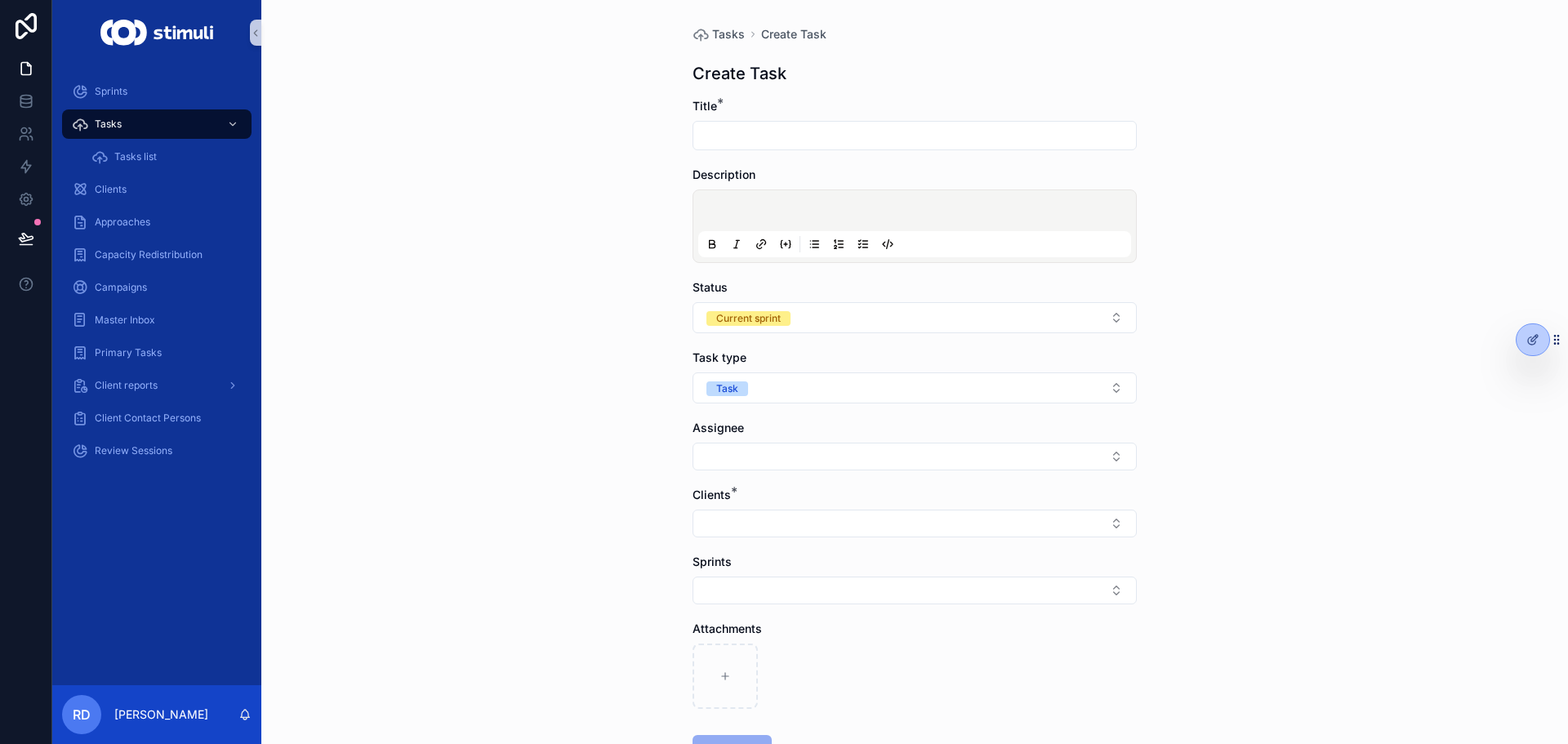
click at [1375, 277] on div "Tasks Create Task Create Task Title * Description Status Current sprint Task ty…" at bounding box center [914, 372] width 1306 height 744
click at [739, 143] on input "scrollable content" at bounding box center [914, 135] width 442 height 23
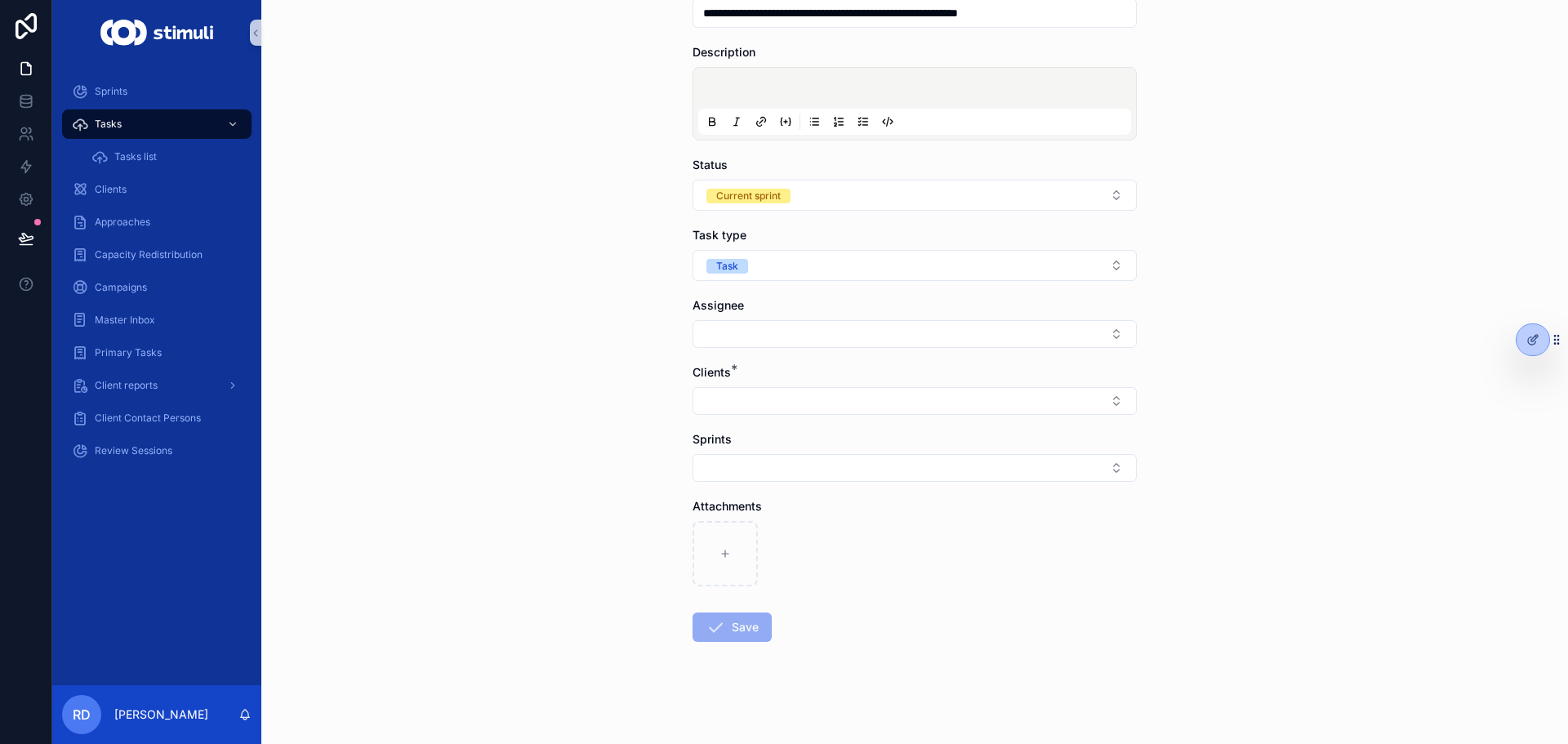
scroll to position [125, 0]
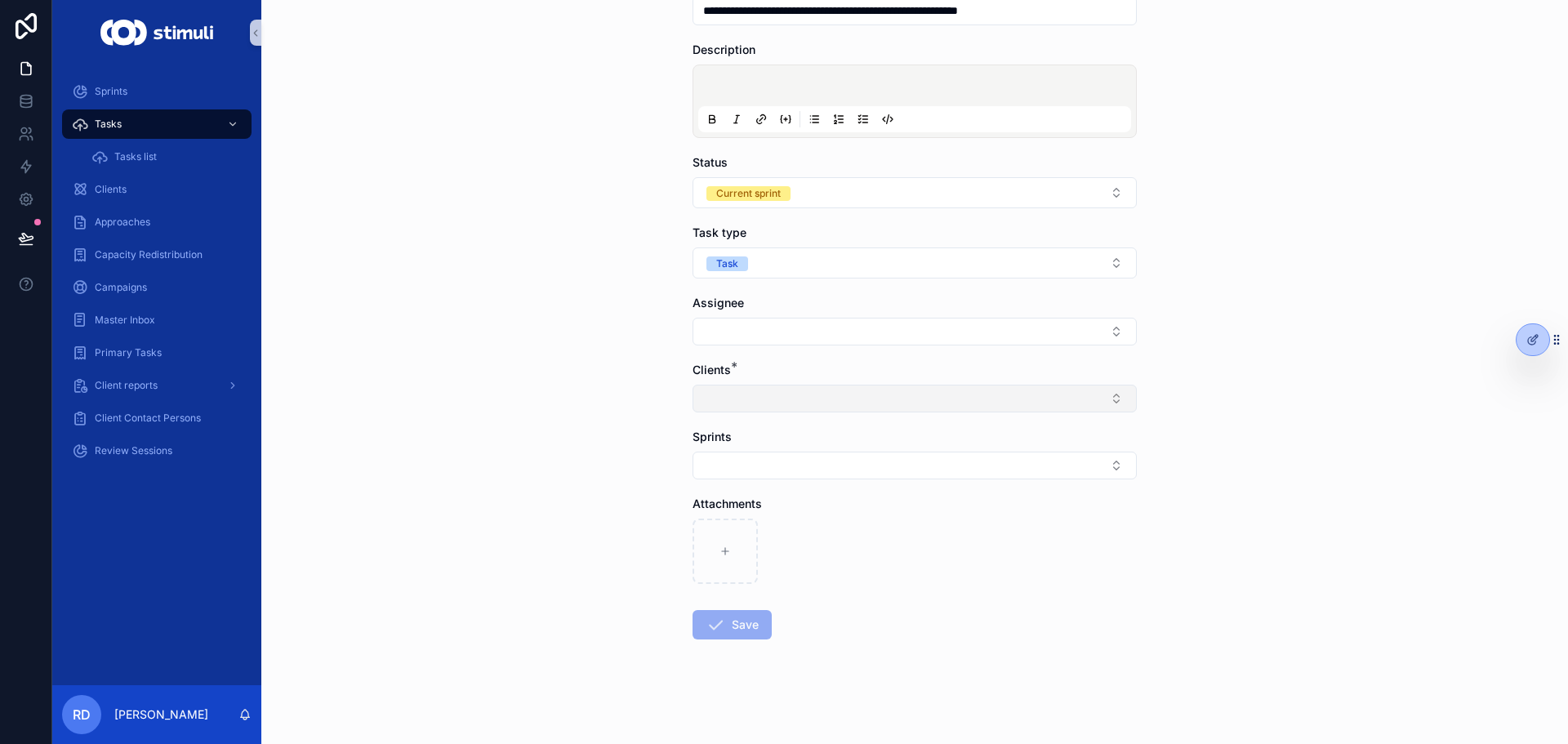
type input "**********"
click at [735, 412] on button "Select Button" at bounding box center [914, 398] width 444 height 28
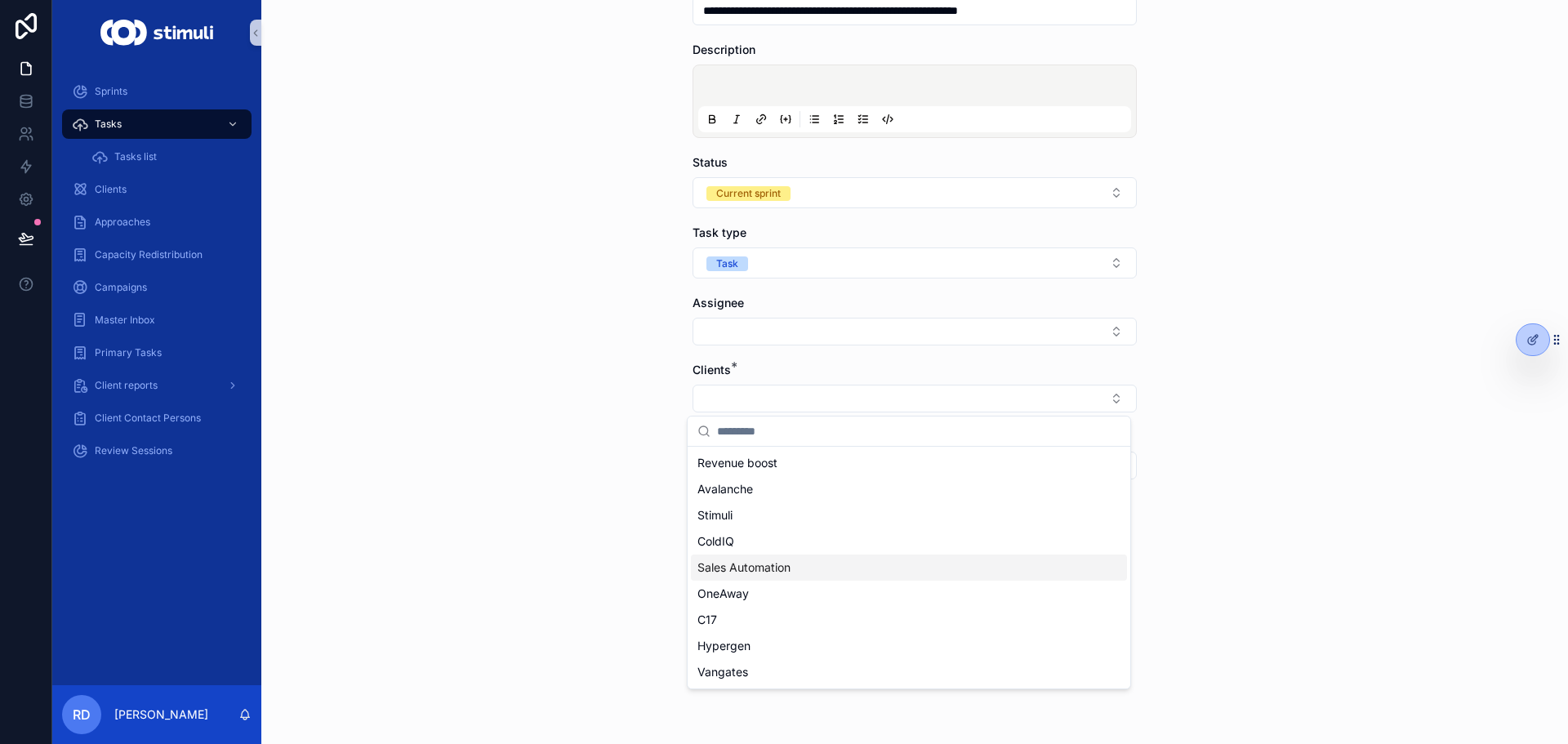
click at [820, 570] on div "Sales Automation" at bounding box center [908, 567] width 436 height 26
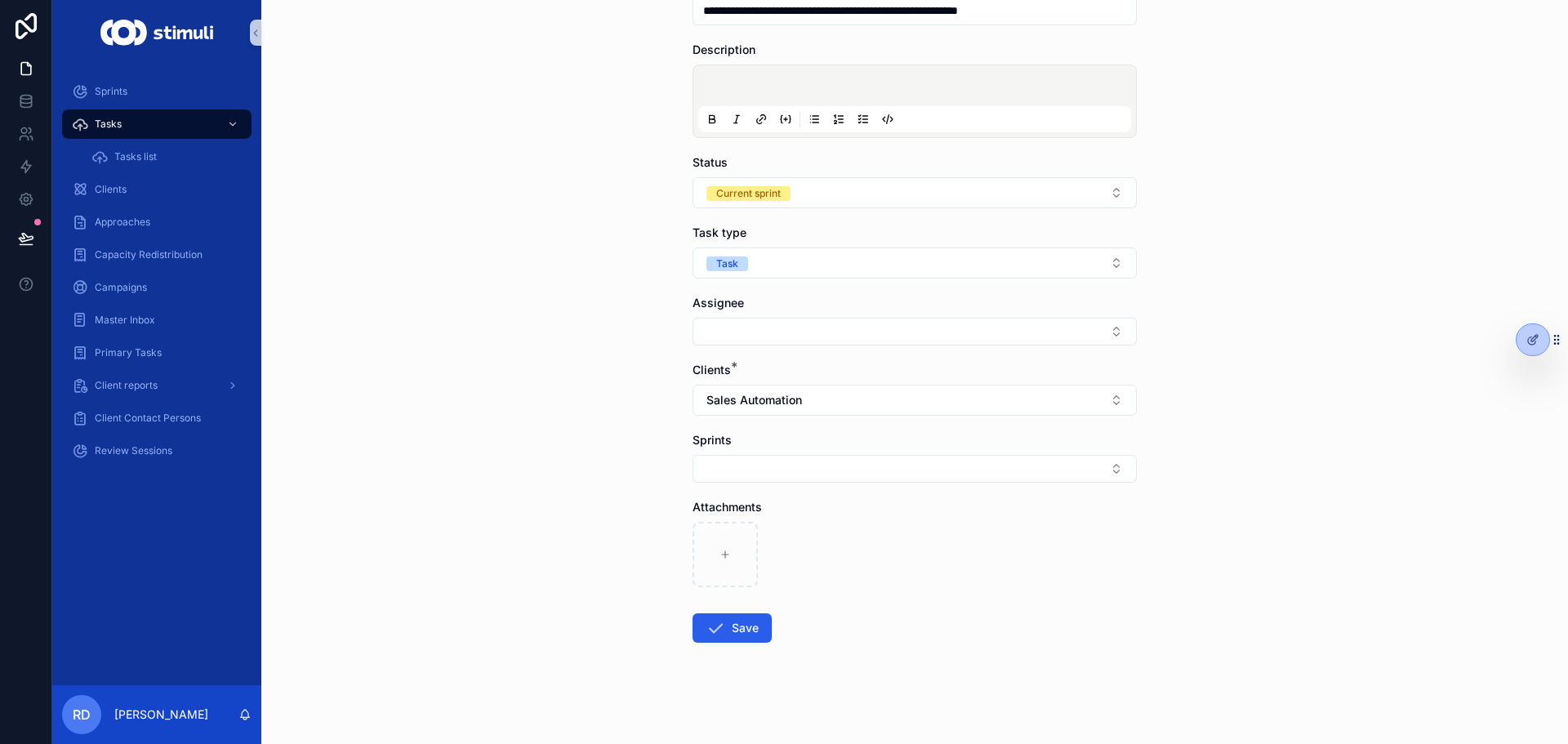
click at [565, 453] on div "**********" at bounding box center [914, 247] width 1306 height 744
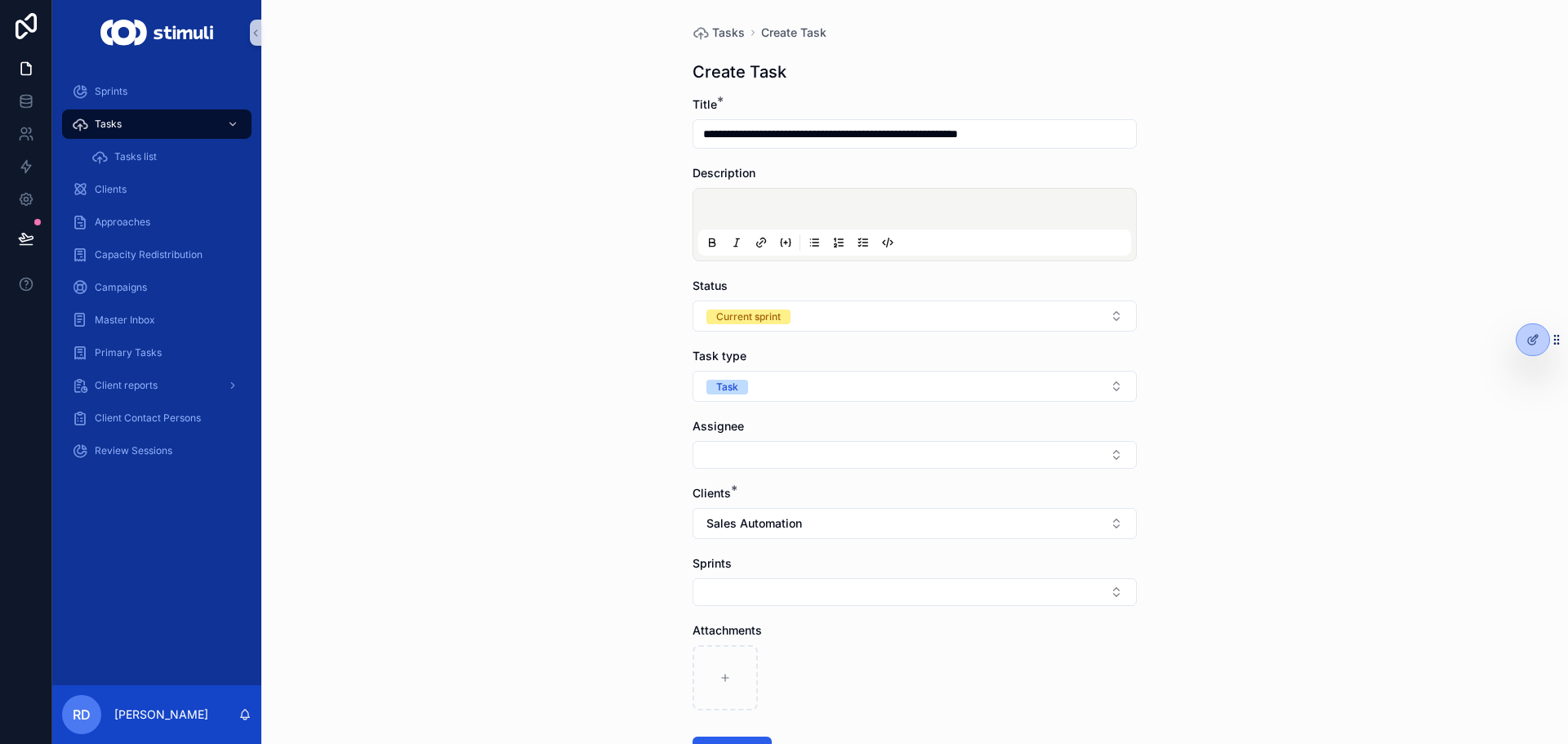
scroll to position [0, 0]
click at [737, 458] on button "Select Button" at bounding box center [914, 456] width 444 height 28
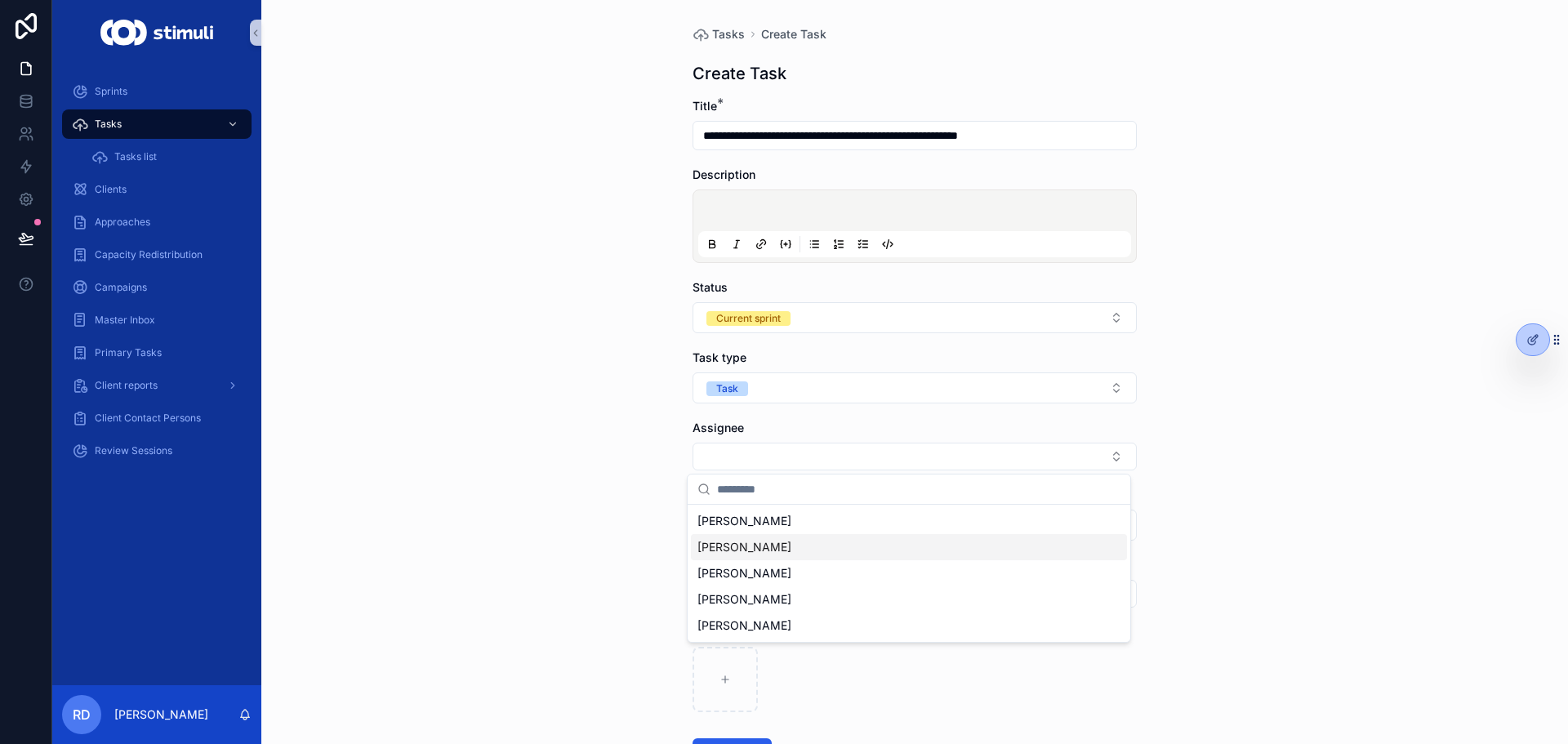
click at [760, 549] on span "[PERSON_NAME]" at bounding box center [744, 546] width 94 height 16
click at [578, 513] on div "**********" at bounding box center [914, 372] width 1306 height 744
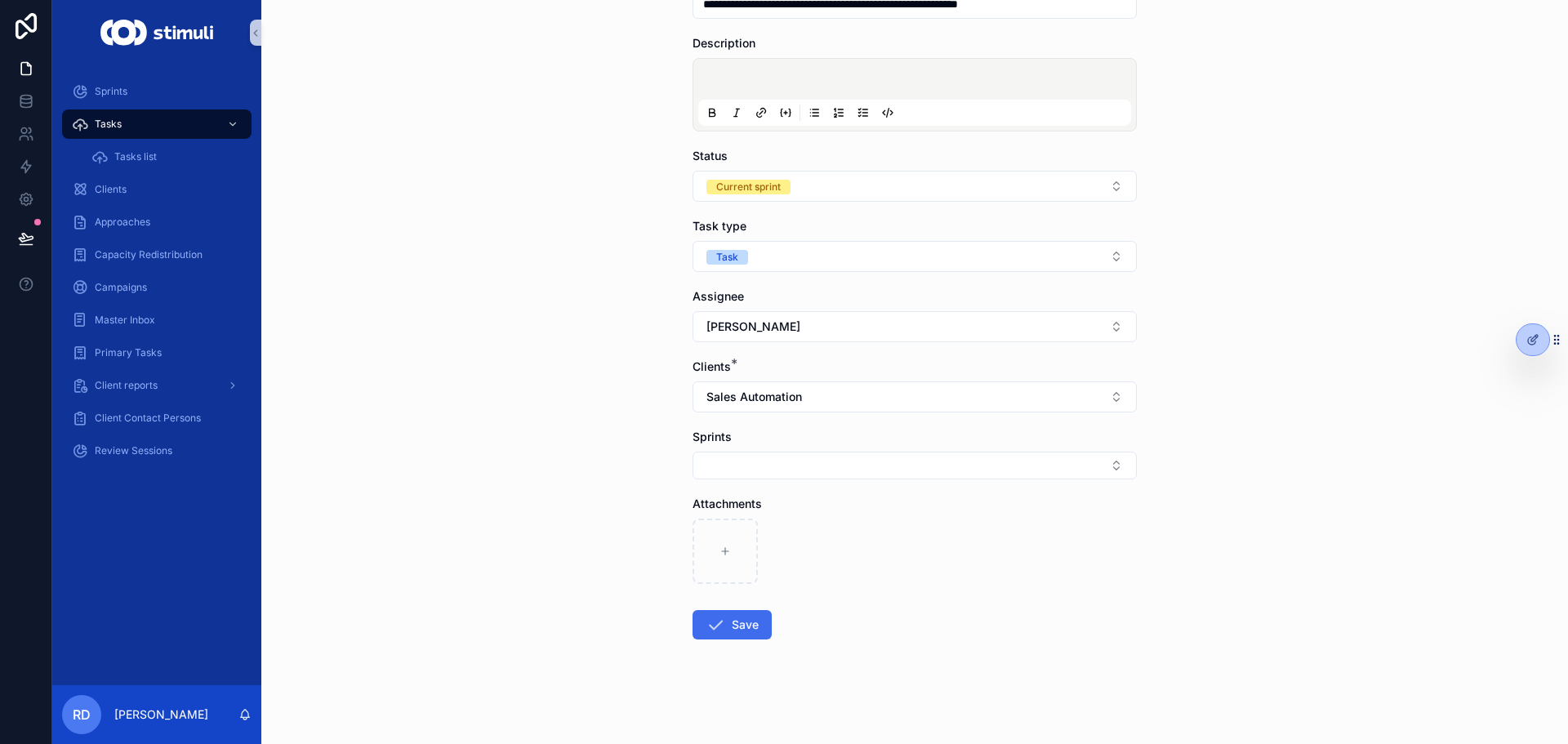
click at [737, 618] on button "Save" at bounding box center [731, 624] width 79 height 29
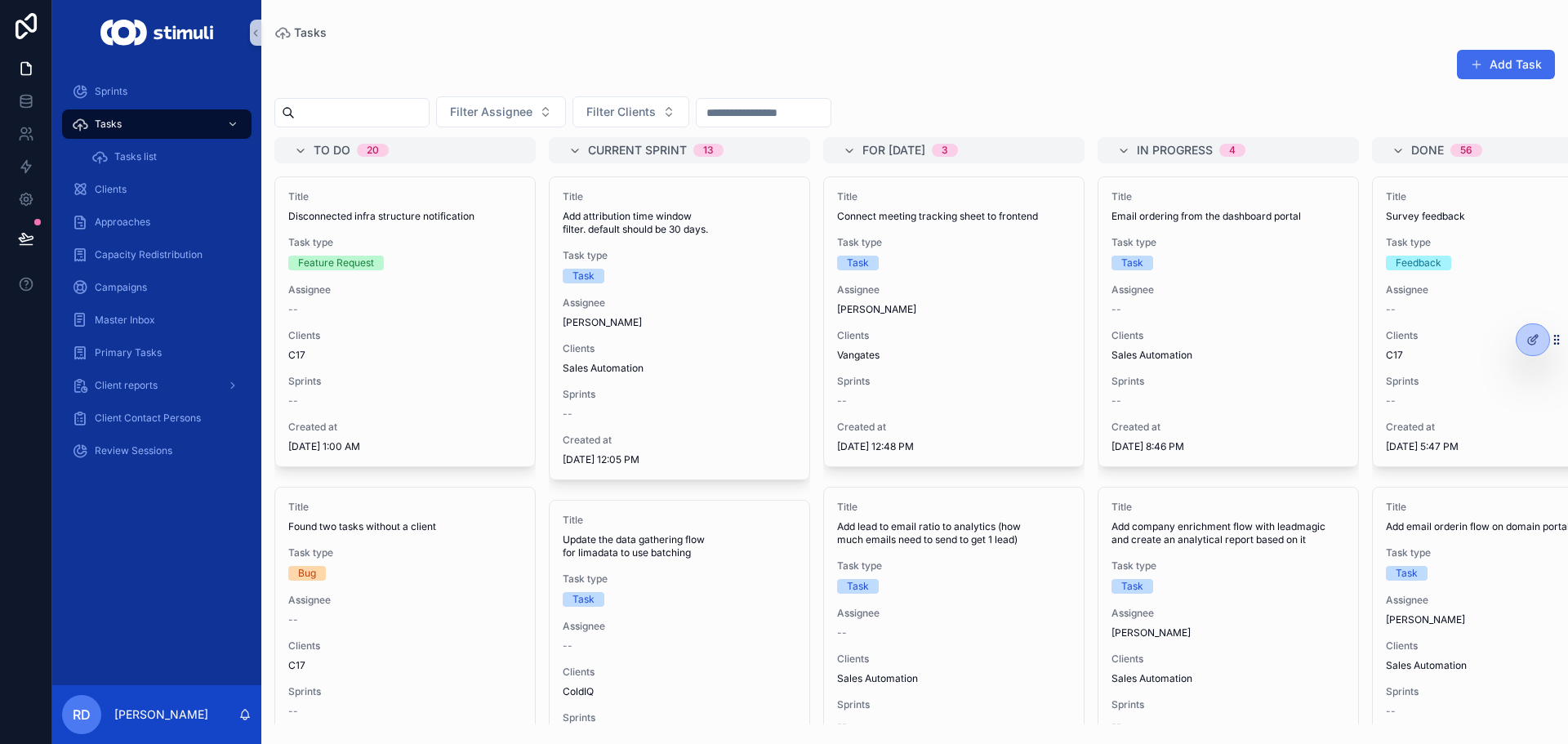
drag, startPoint x: 1370, startPoint y: 78, endPoint x: 1493, endPoint y: 59, distance: 124.5
click at [1370, 78] on div "Add Task" at bounding box center [914, 67] width 1280 height 37
click at [1500, 58] on button "Add Task" at bounding box center [1506, 64] width 98 height 29
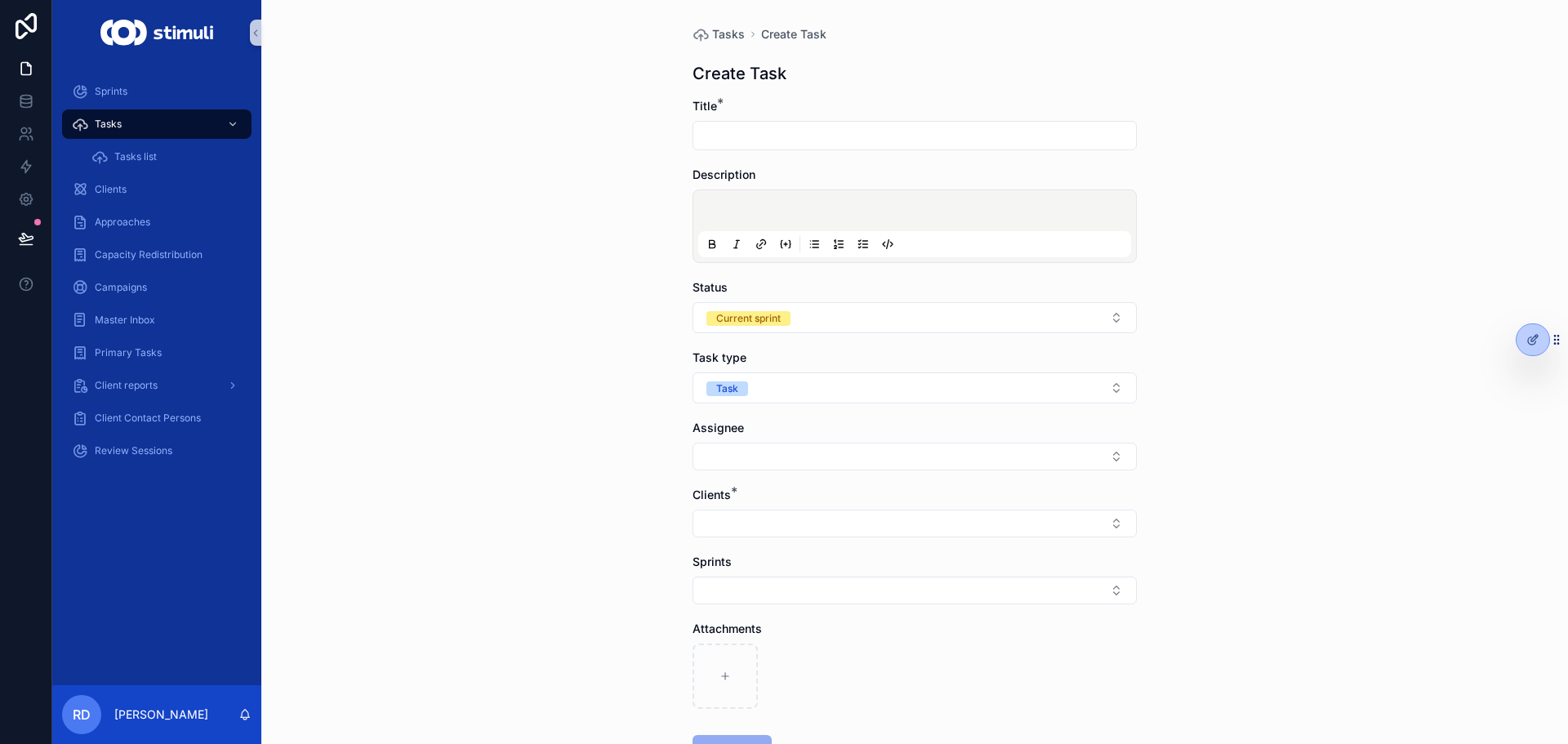
click at [777, 124] on input "scrollable content" at bounding box center [914, 135] width 442 height 23
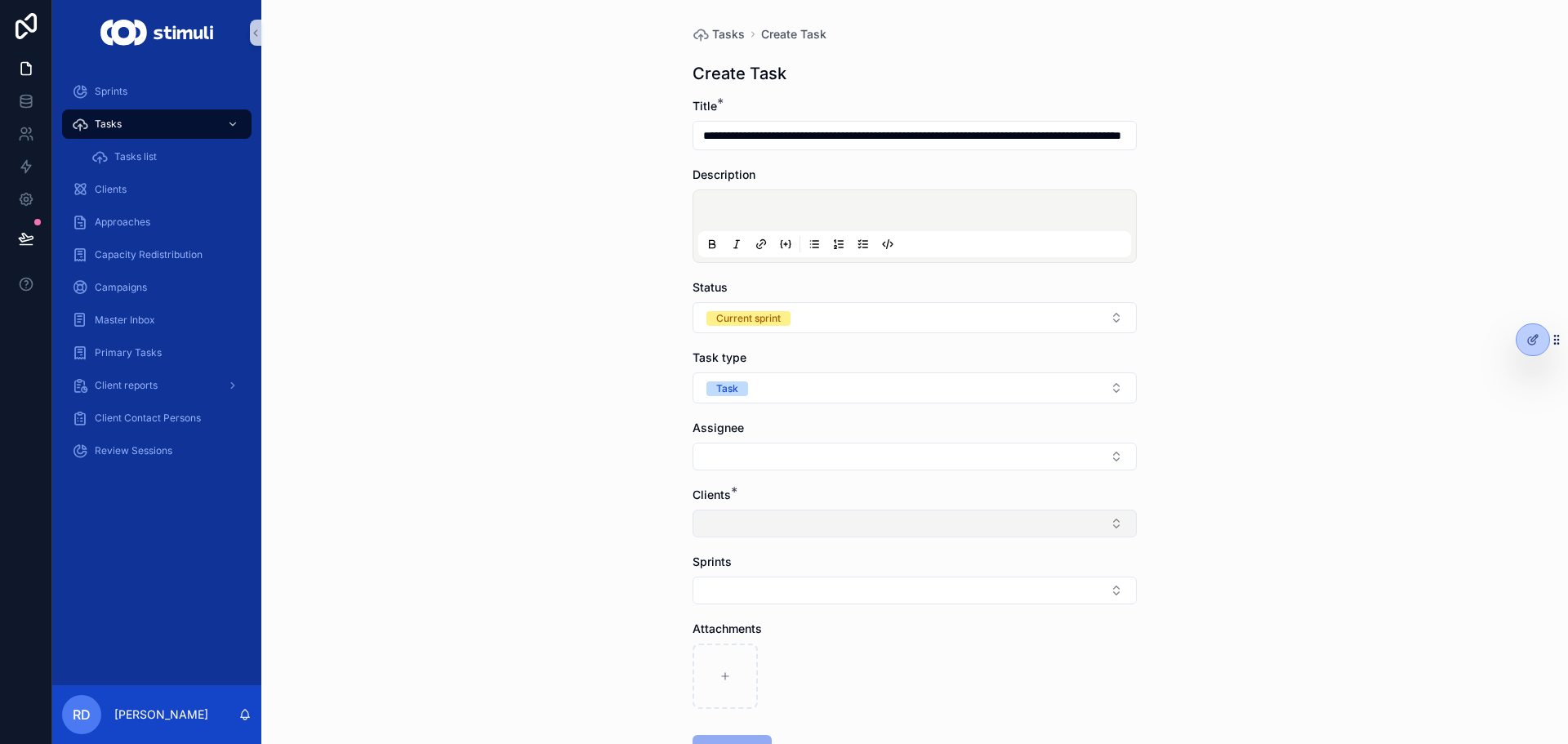
type input "**********"
click at [733, 530] on button "Select Button" at bounding box center [914, 523] width 444 height 28
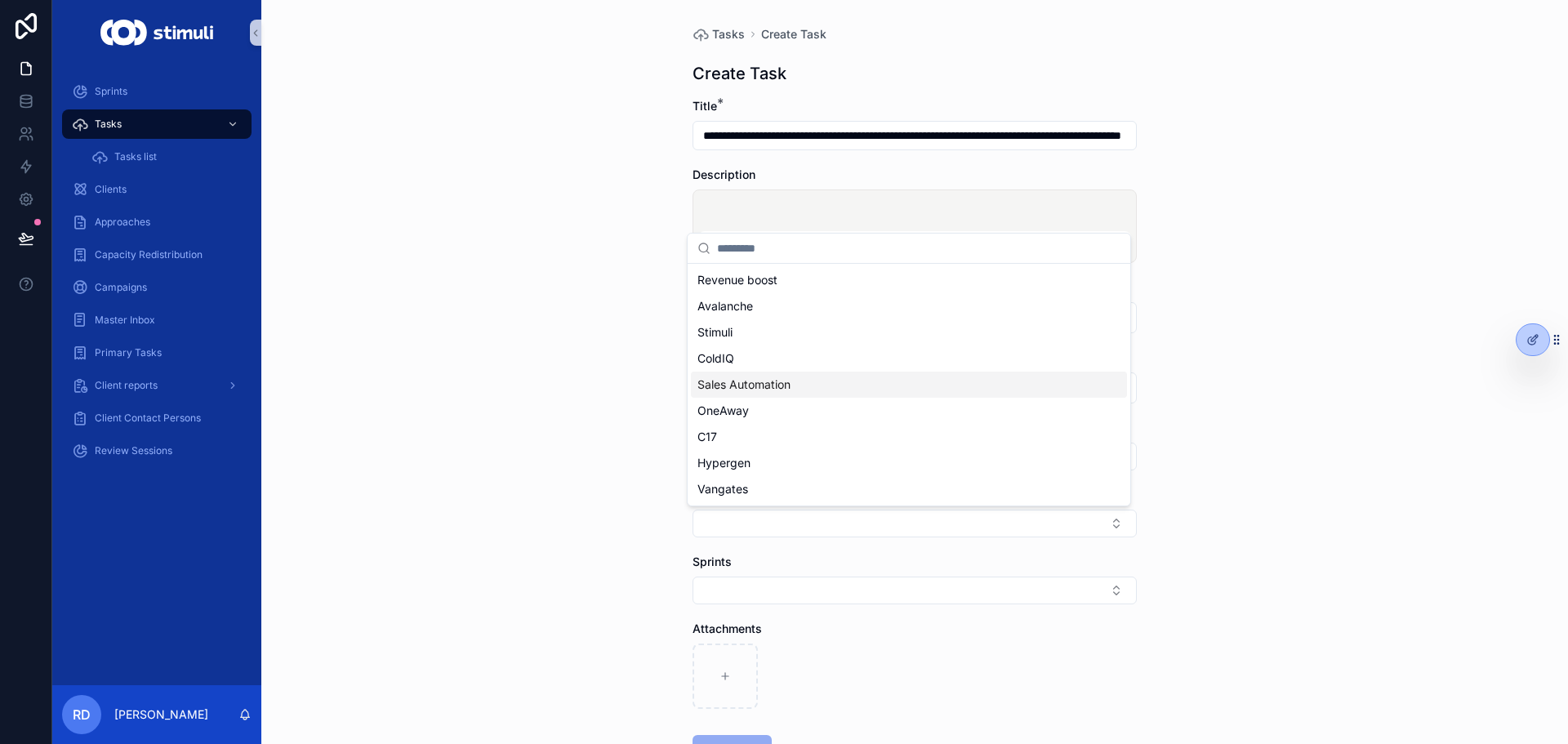
click at [749, 371] on div "Sales Automation" at bounding box center [908, 384] width 436 height 26
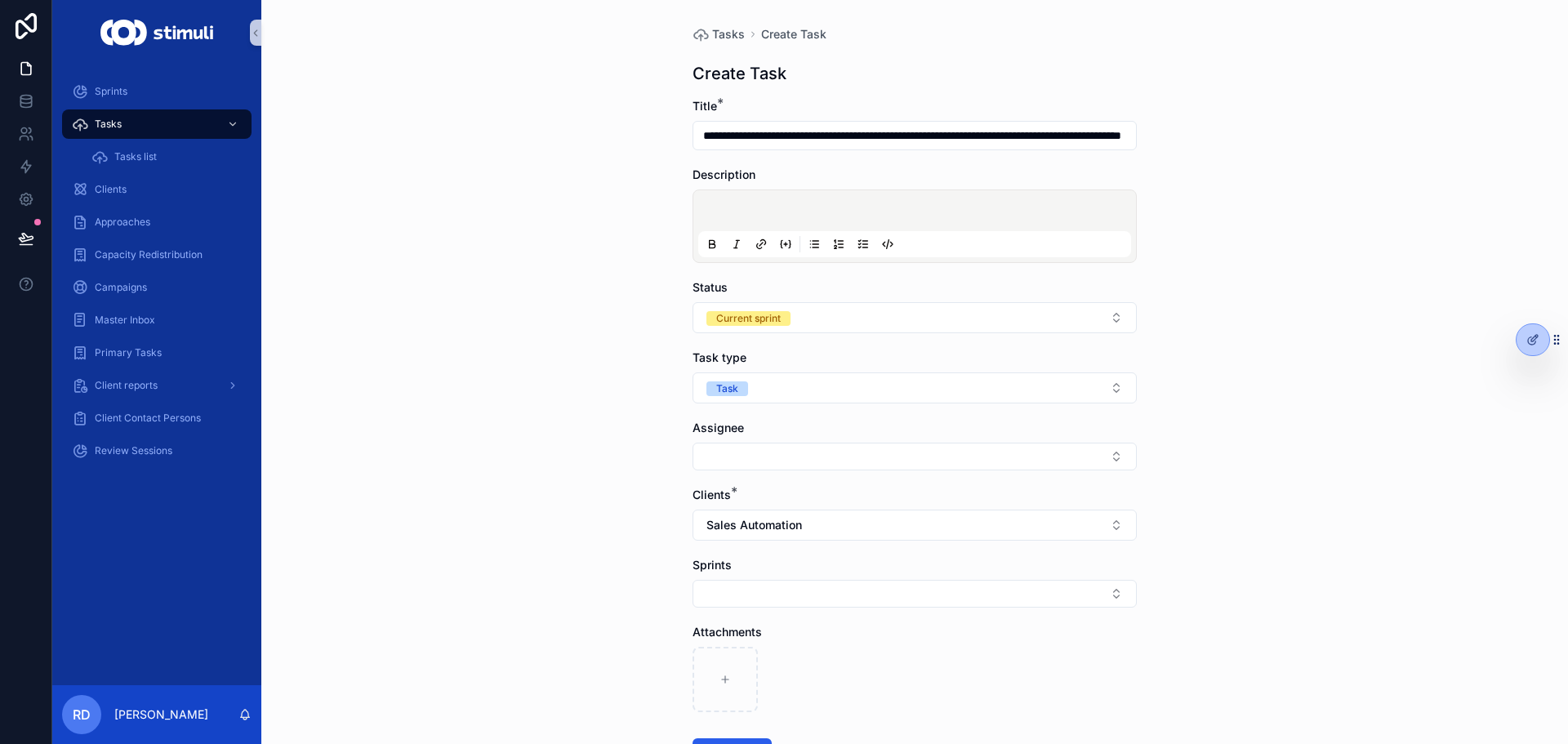
click at [571, 392] on div "**********" at bounding box center [914, 372] width 1306 height 744
click at [743, 456] on button "Select Button" at bounding box center [914, 456] width 444 height 28
click at [761, 548] on span "[PERSON_NAME]" at bounding box center [744, 546] width 94 height 16
click at [542, 486] on div "**********" at bounding box center [914, 372] width 1306 height 744
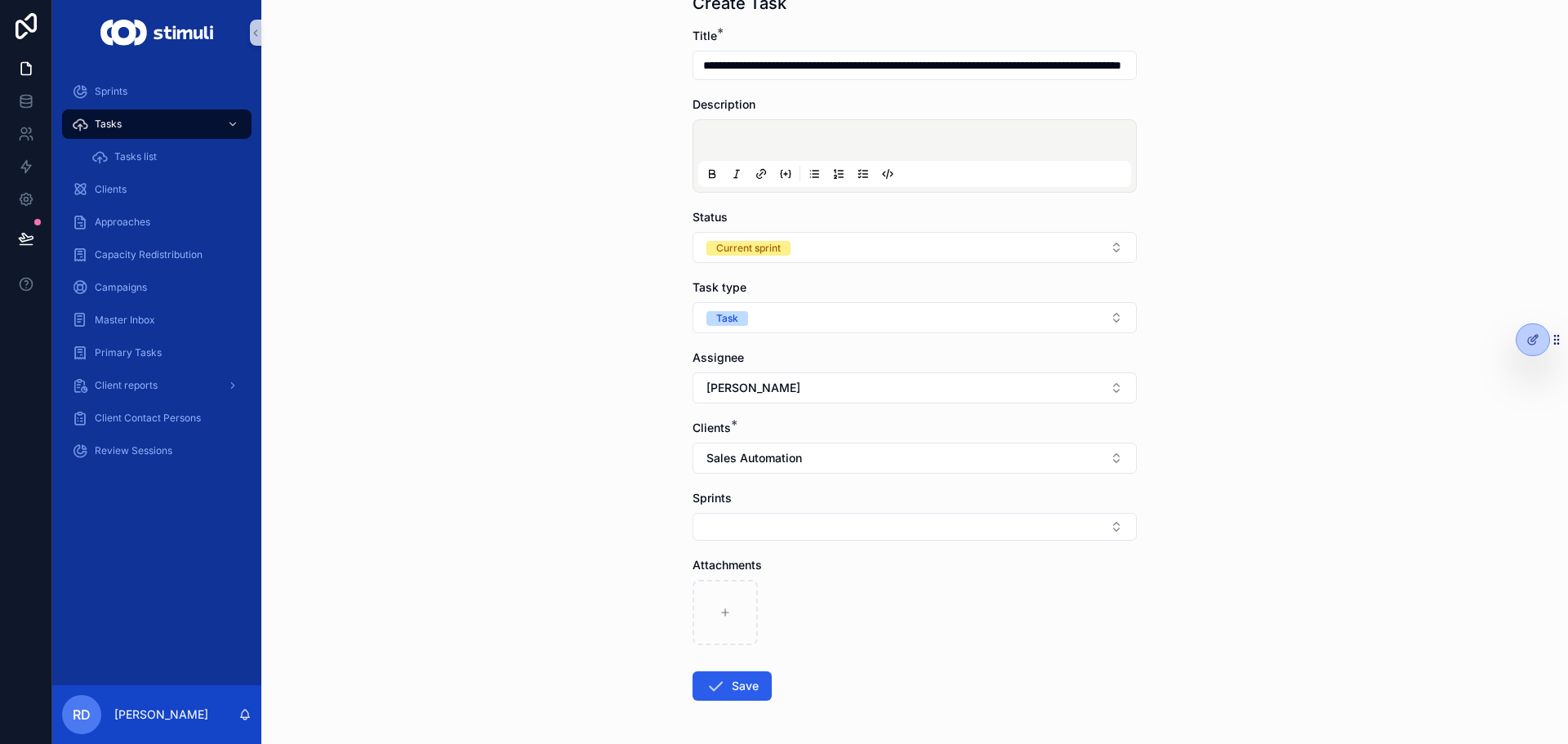
scroll to position [132, 0]
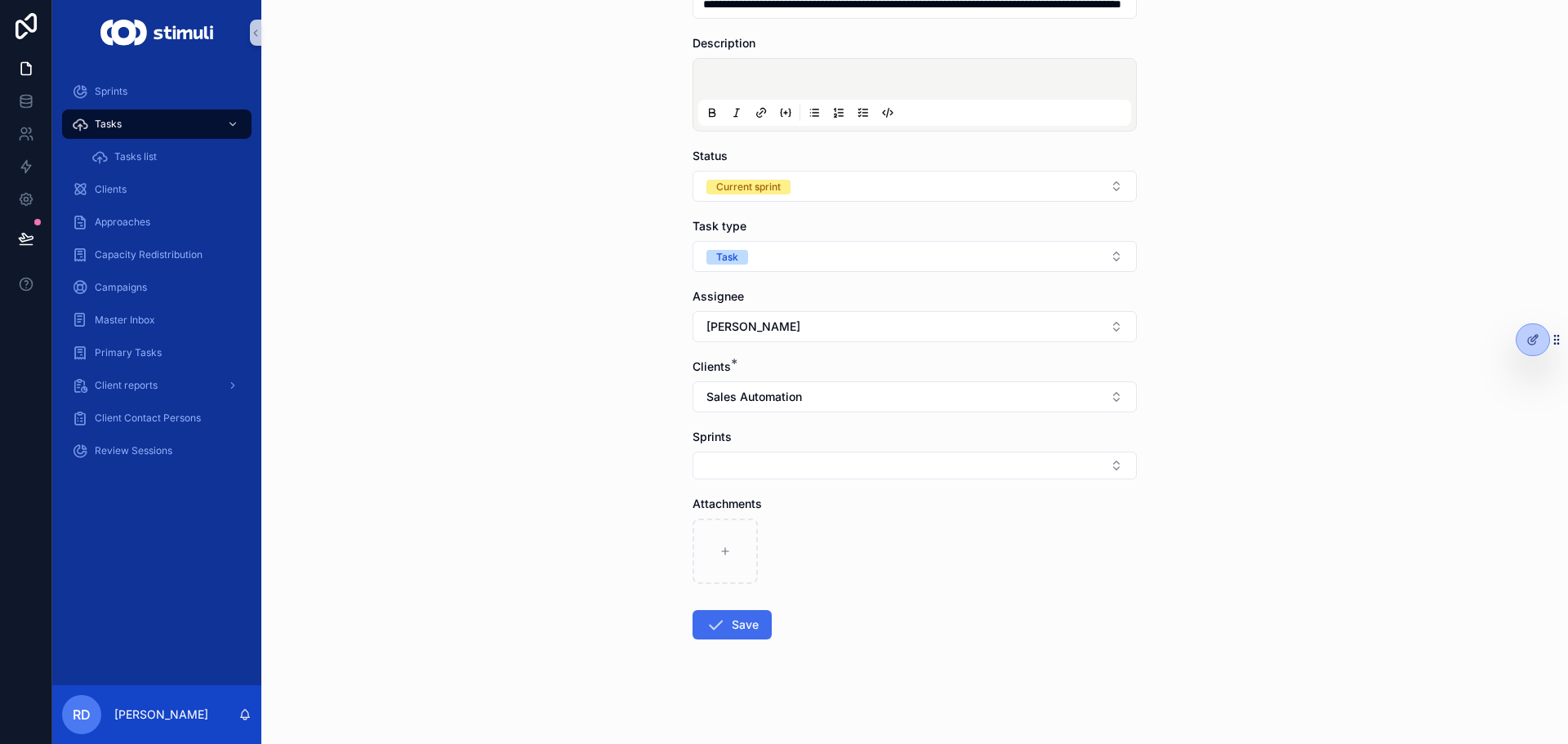
click at [736, 621] on button "Save" at bounding box center [731, 624] width 79 height 29
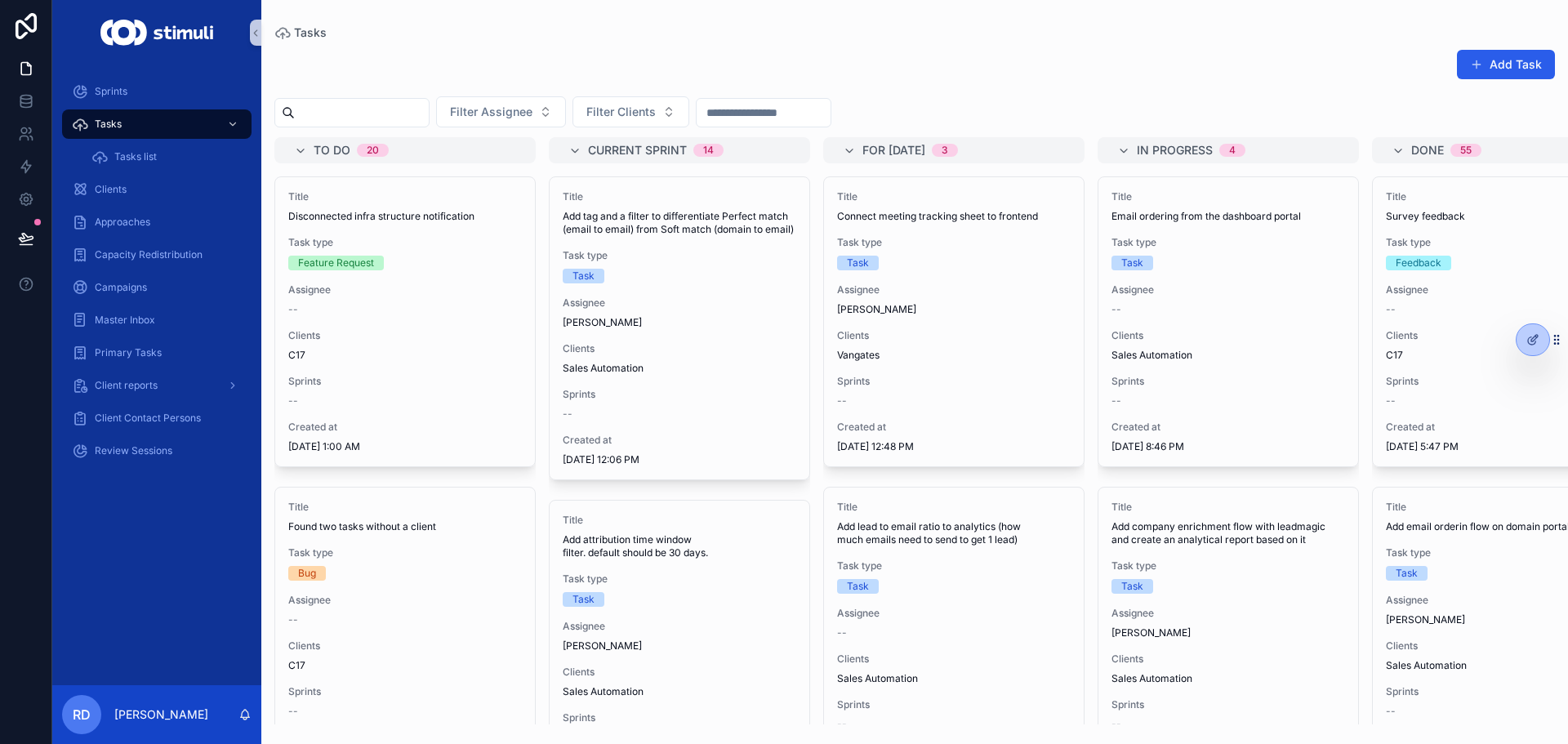
click at [748, 66] on div "Add Task" at bounding box center [914, 67] width 1280 height 37
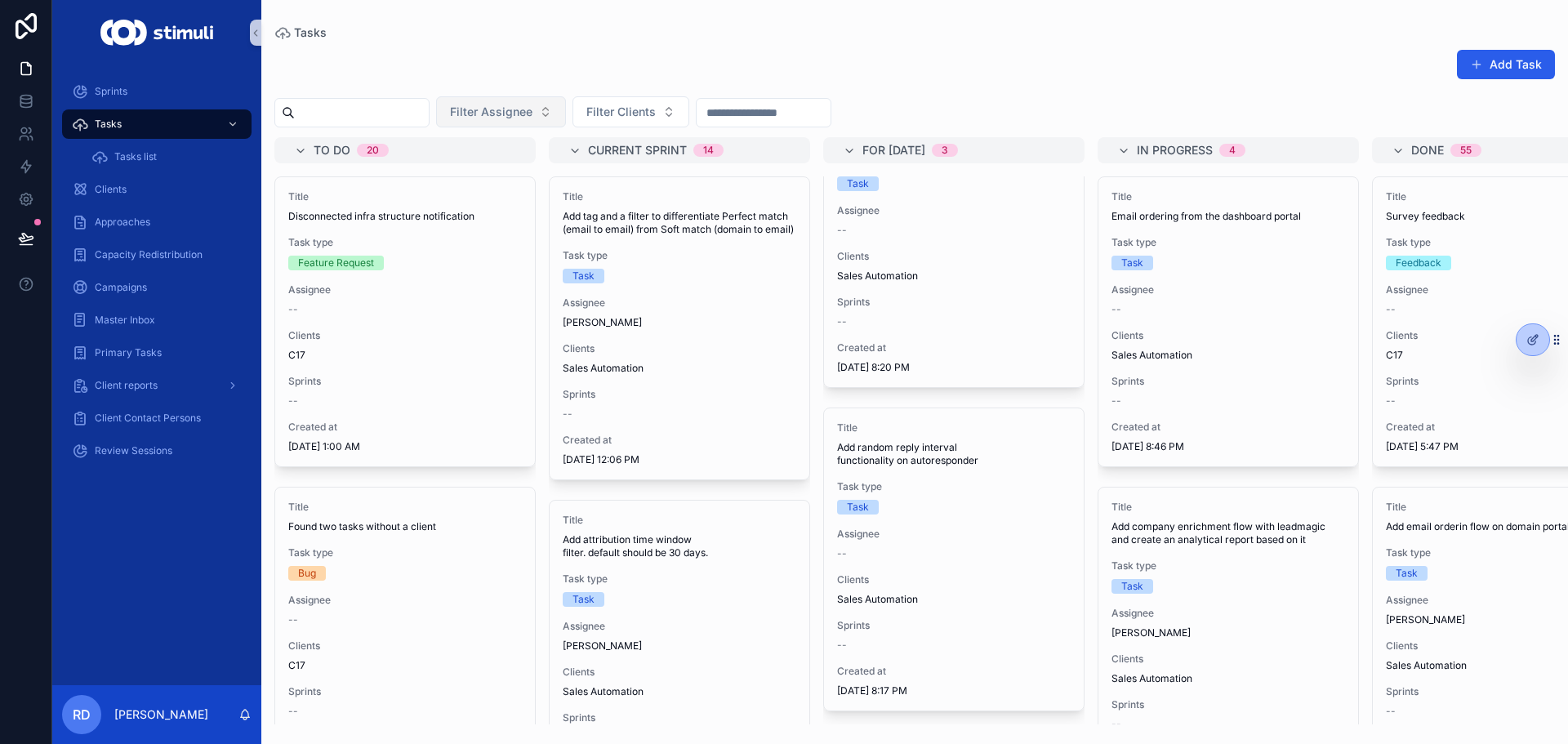
click at [565, 112] on button "Filter Assignee" at bounding box center [501, 112] width 130 height 31
click at [656, 114] on span "Filter Clients" at bounding box center [621, 112] width 69 height 16
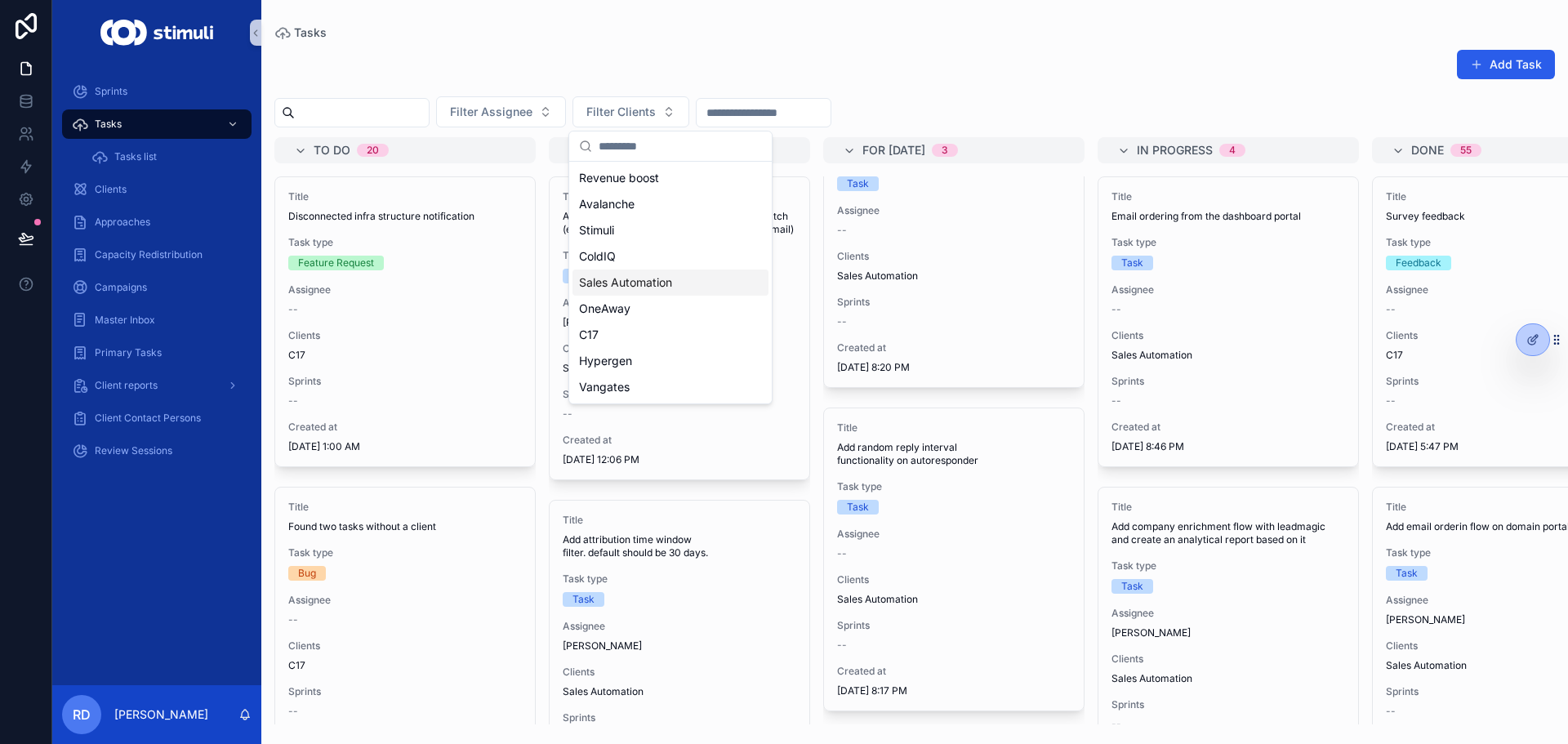
click at [670, 289] on span "Sales Automation" at bounding box center [625, 282] width 93 height 16
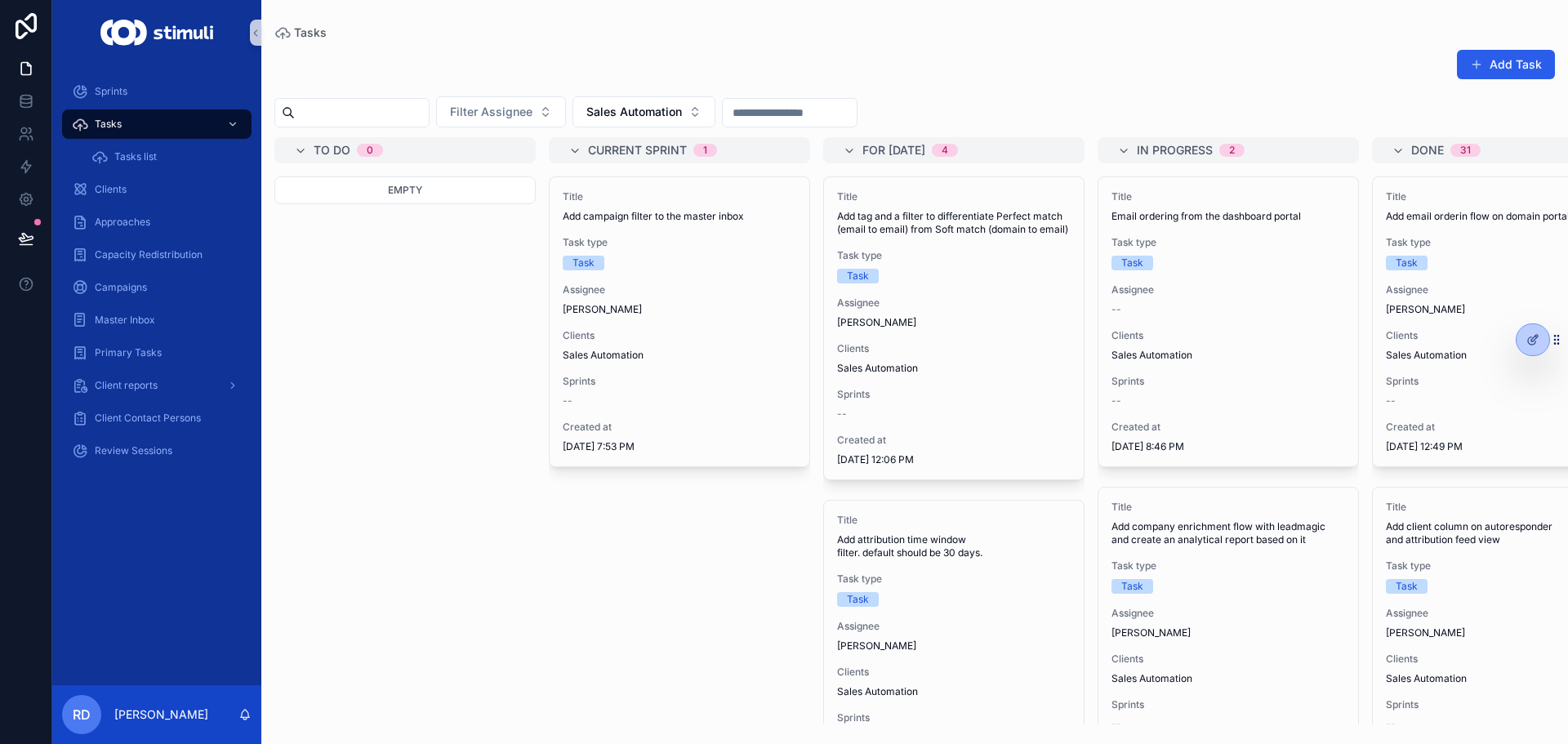
click at [272, 545] on div "To do 0 Empty Current sprint 1 Title Add campaign filter to the master inbox Ta…" at bounding box center [914, 430] width 1306 height 587
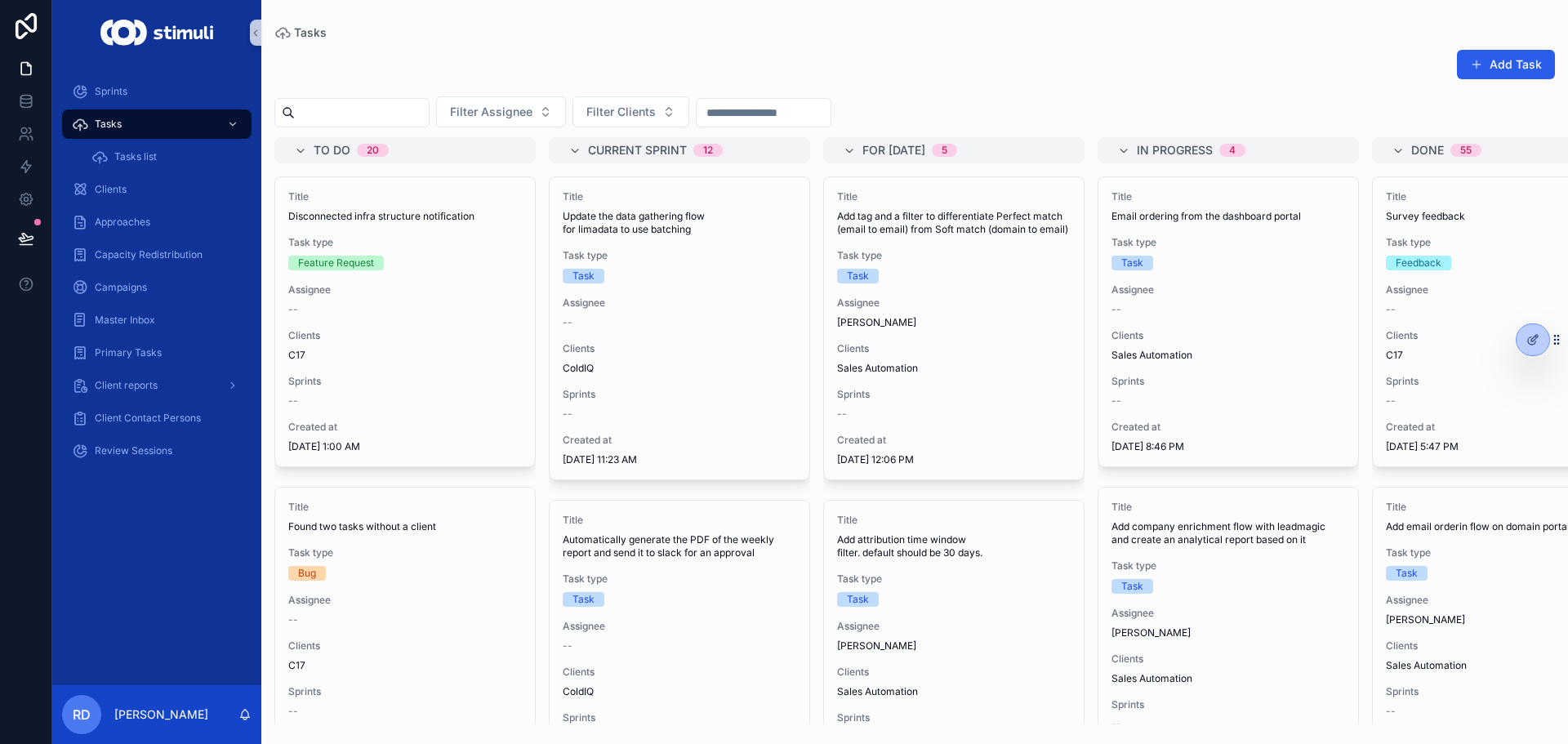
click at [990, 85] on div "Add Task" at bounding box center [914, 67] width 1280 height 37
